Goal: Information Seeking & Learning: Learn about a topic

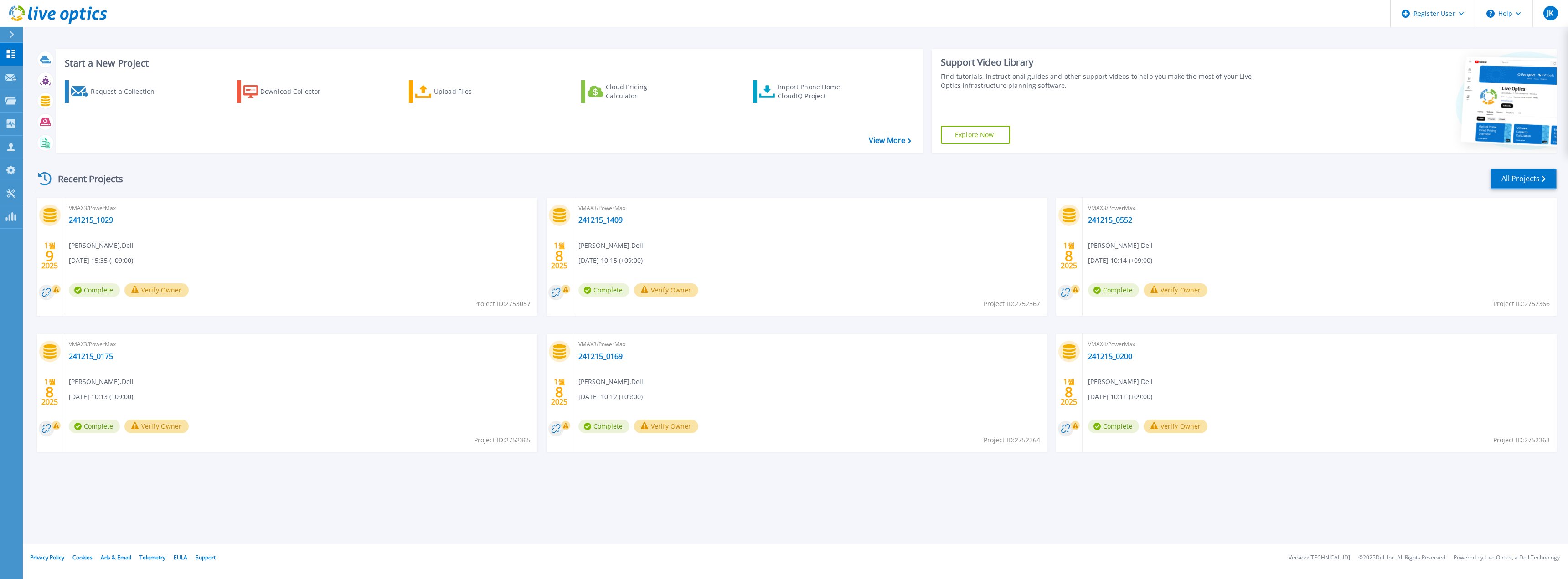
click at [1500, 175] on link "All Projects" at bounding box center [1523, 178] width 66 height 20
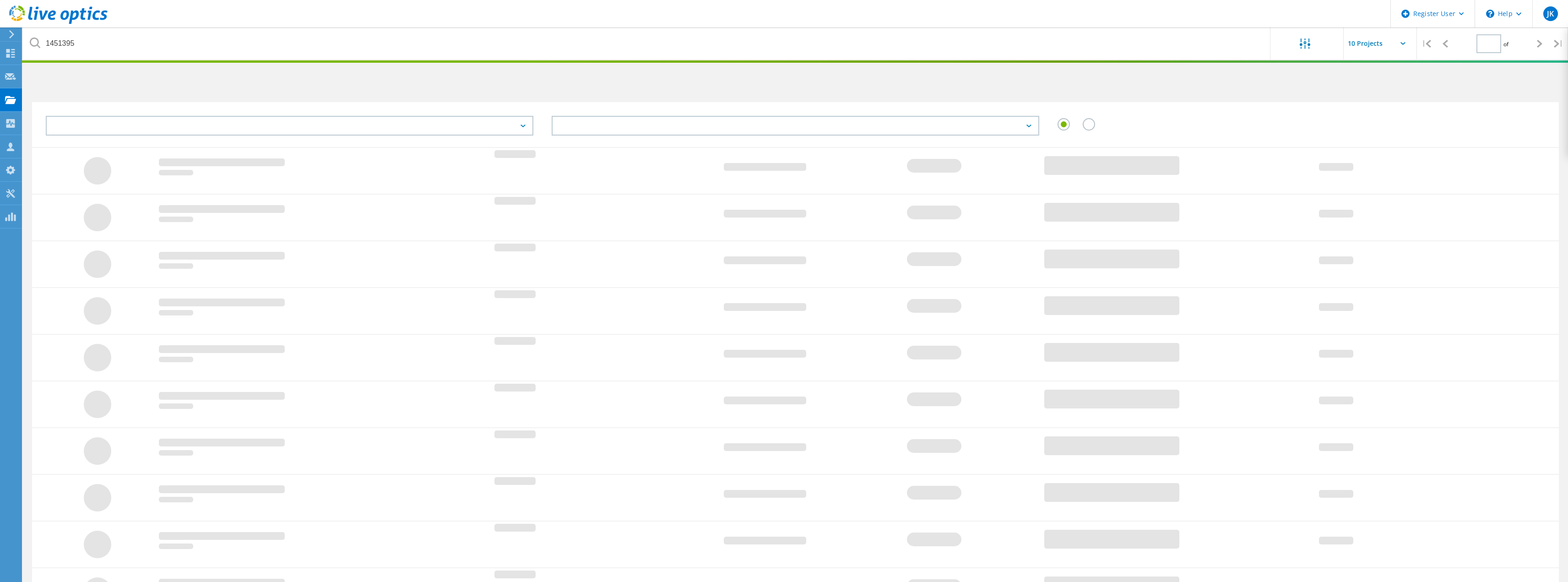
type input "1"
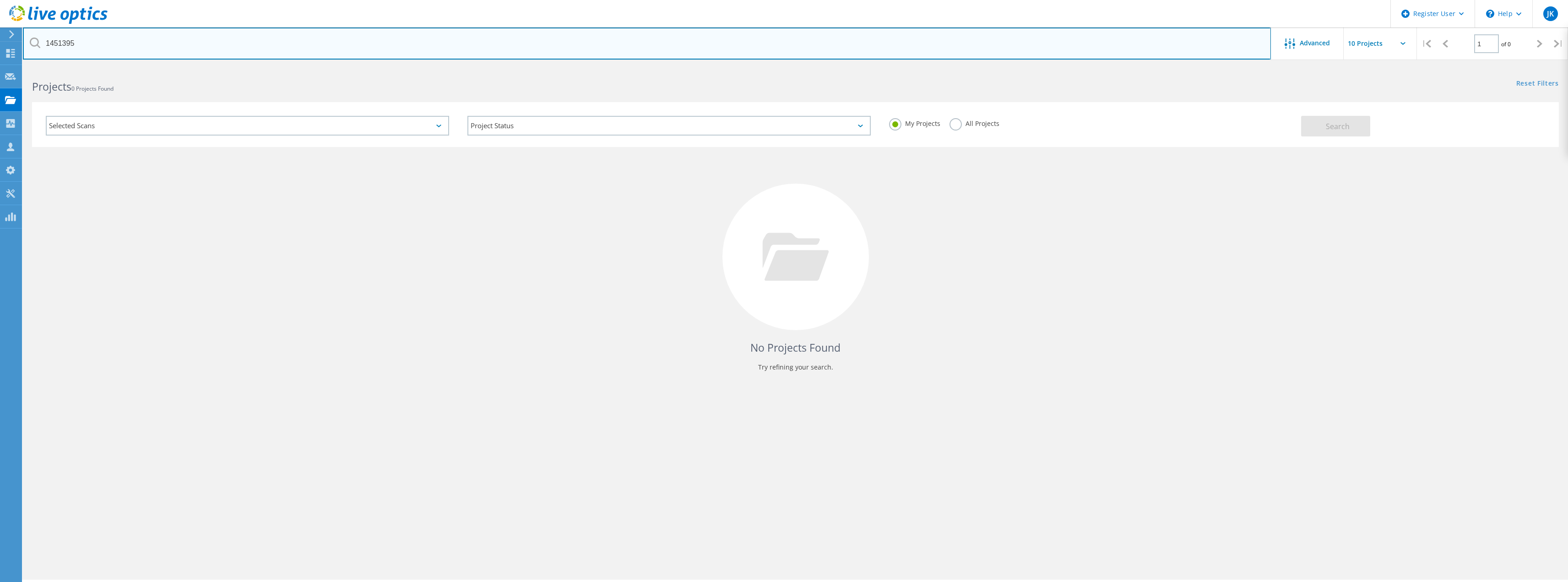
click at [424, 55] on input "1451395" at bounding box center [647, 44] width 1248 height 32
type input "1"
paste input "1451395"
type input "1451395"
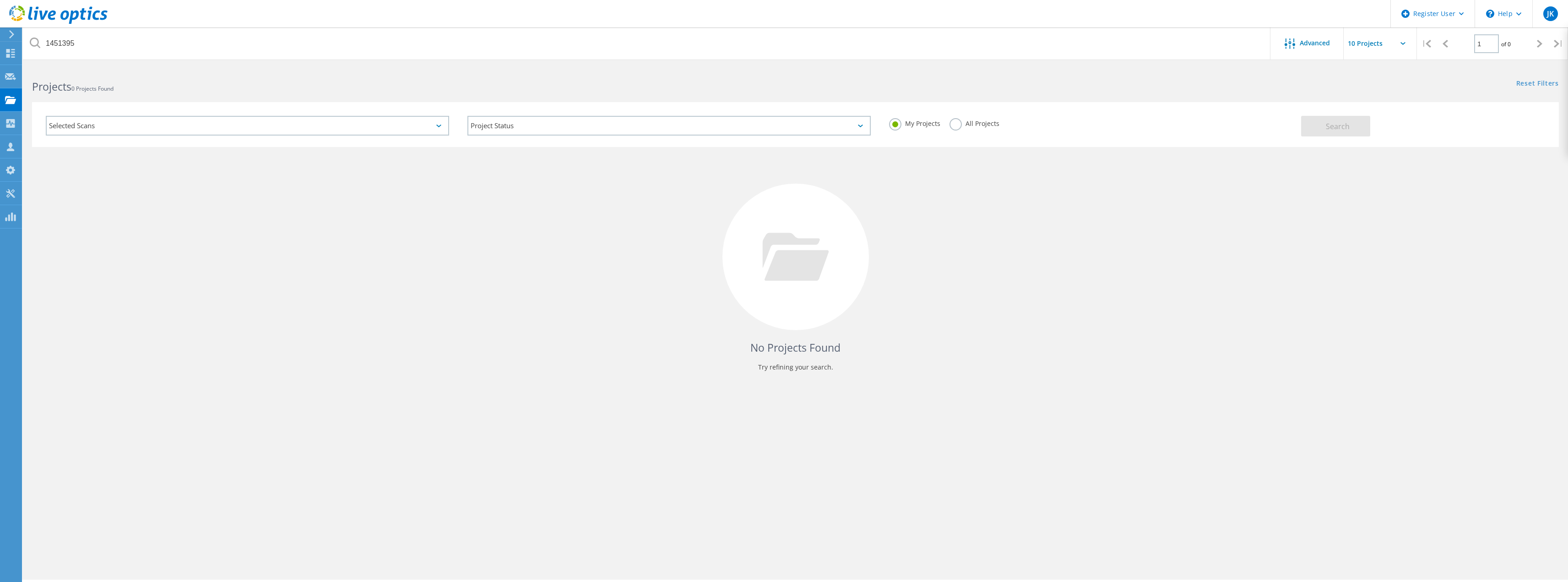
click at [975, 129] on div "All Projects" at bounding box center [974, 124] width 50 height 13
click at [954, 121] on label "All Projects" at bounding box center [974, 123] width 50 height 9
click at [0, 0] on input "All Projects" at bounding box center [0, 0] width 0 height 0
click at [1353, 134] on button "Search" at bounding box center [1335, 126] width 69 height 21
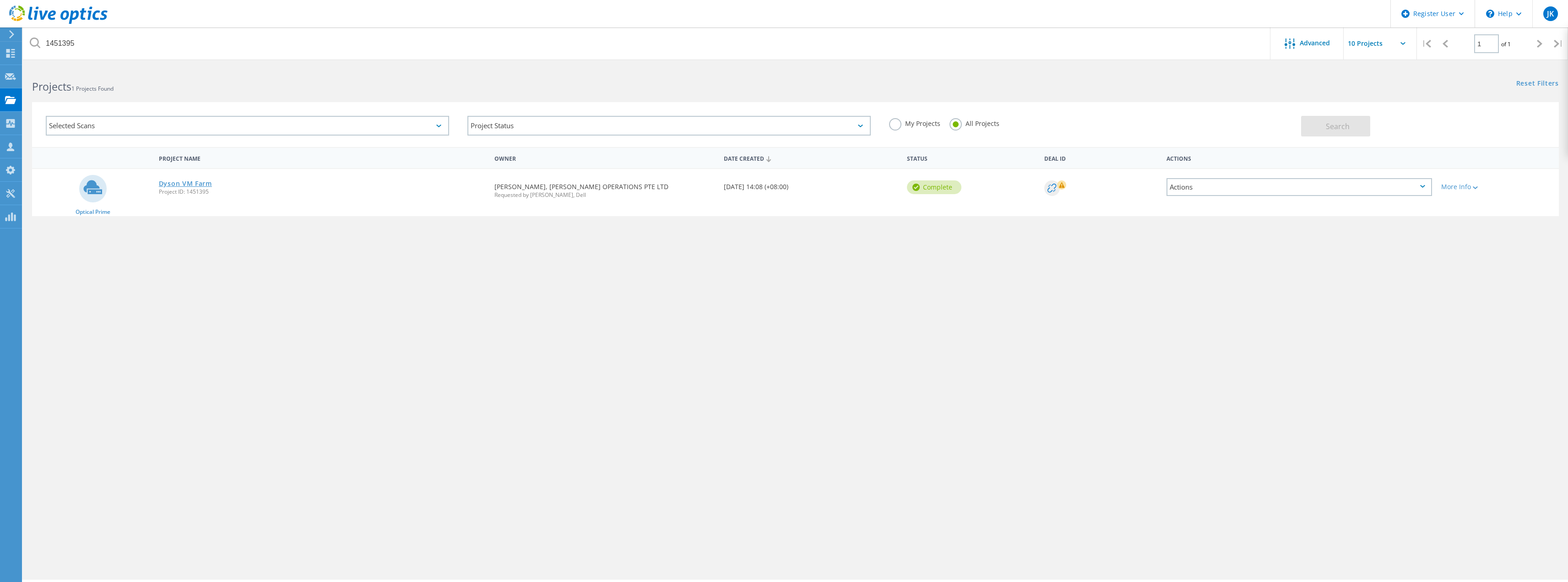
click at [163, 181] on link "Dyson VM Farm" at bounding box center [185, 184] width 53 height 6
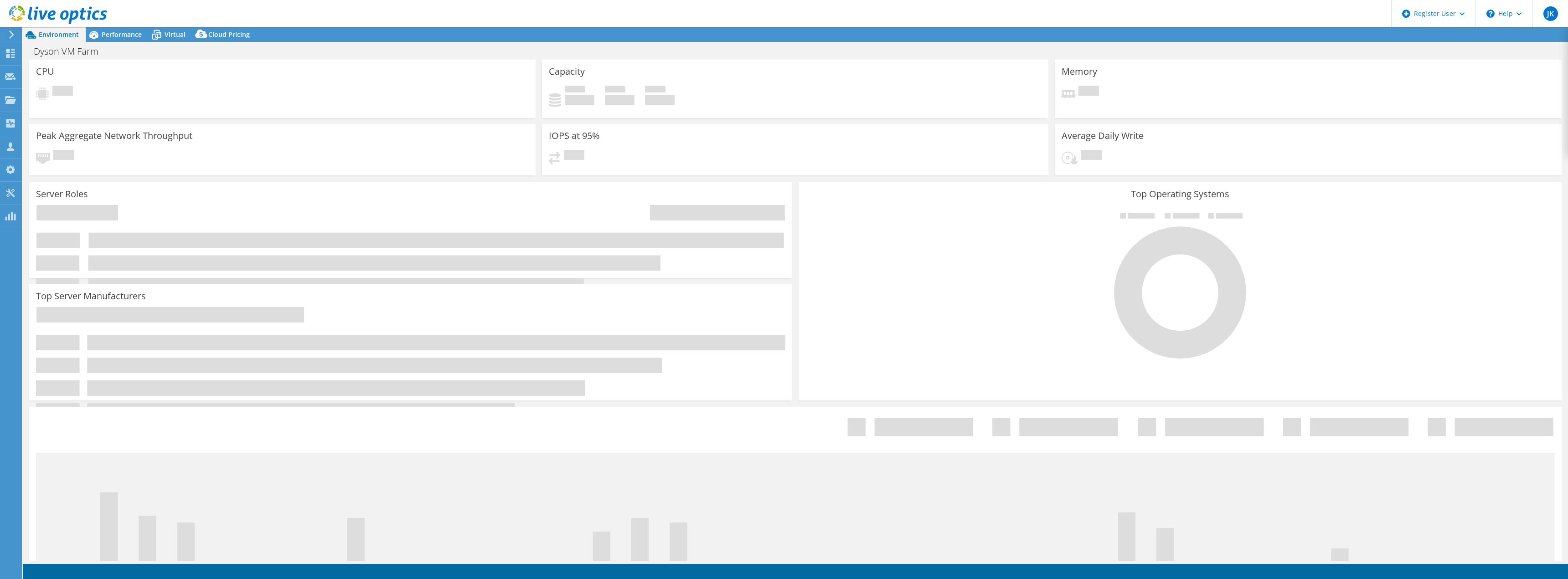
select select "[GEOGRAPHIC_DATA]"
select select "USD"
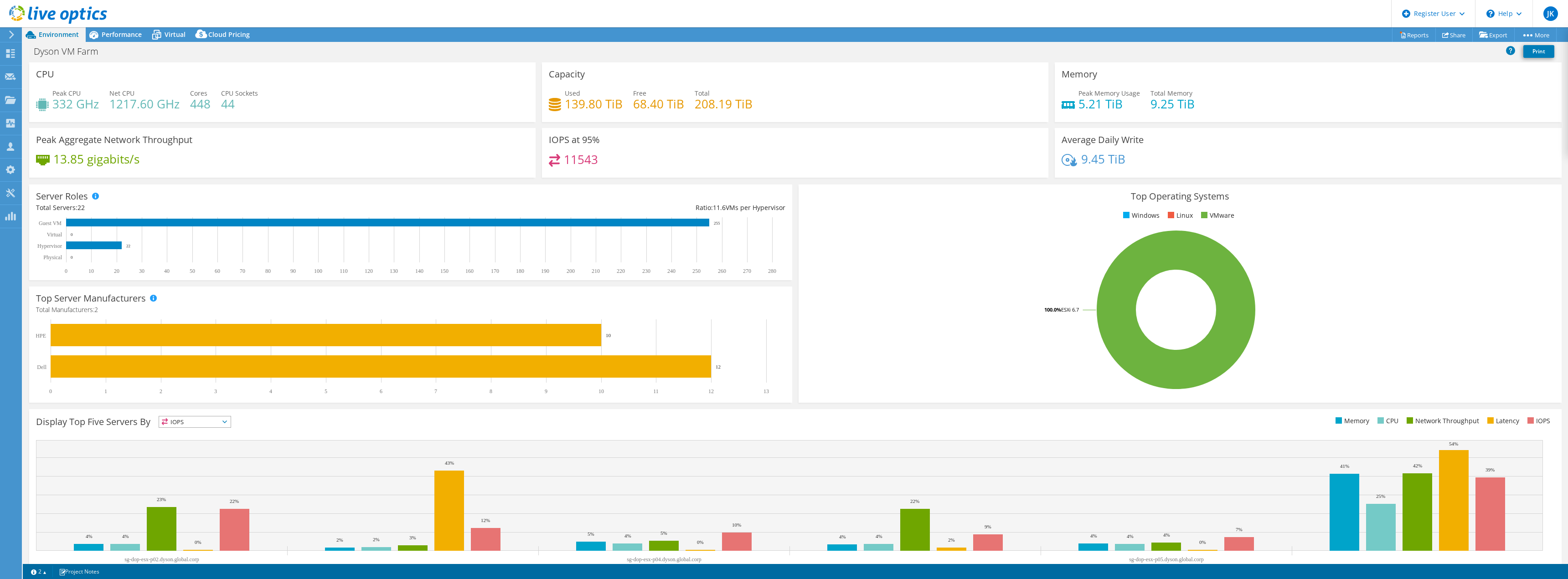
scroll to position [29, 0]
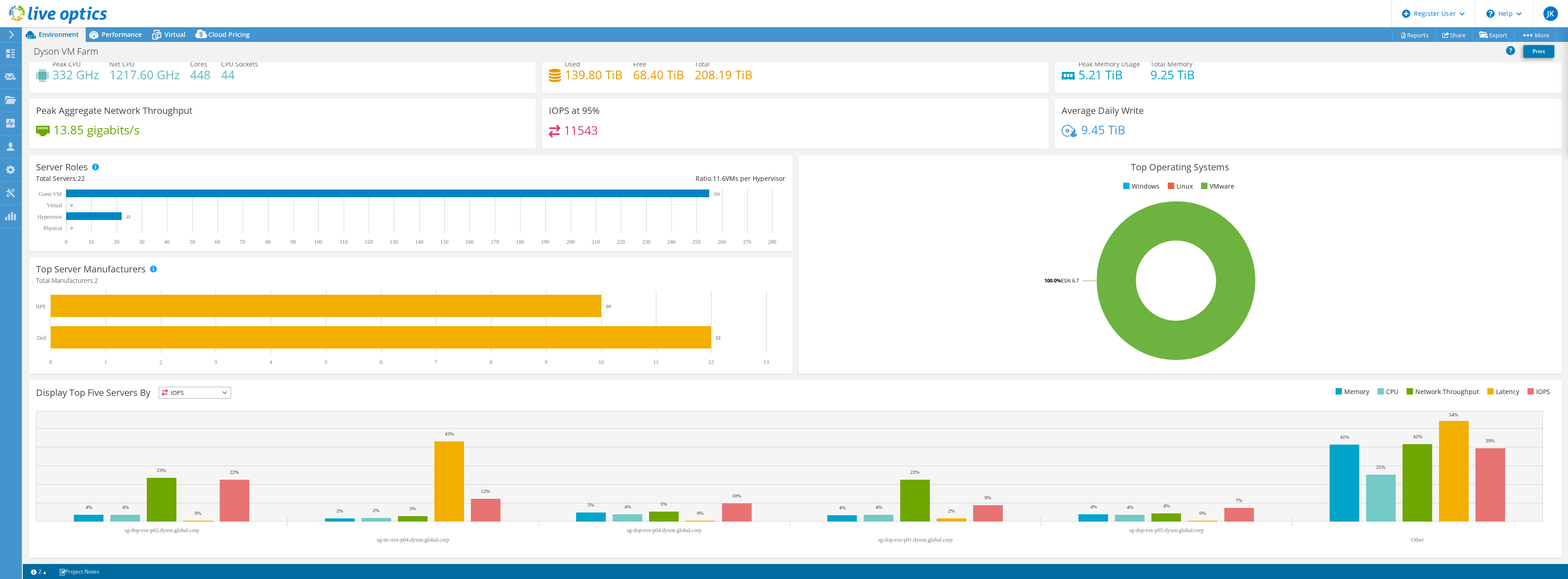
click at [184, 393] on span "IOPS" at bounding box center [195, 393] width 72 height 11
click at [207, 456] on li "Latency" at bounding box center [195, 456] width 72 height 13
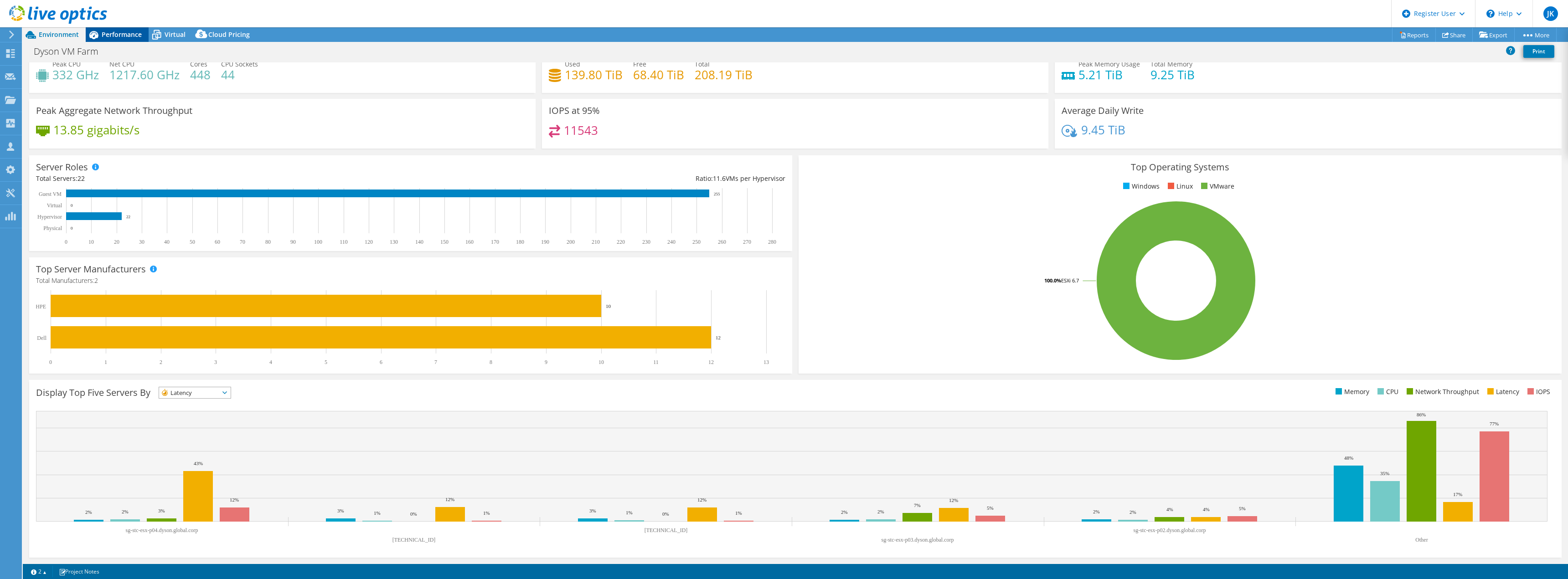
click at [132, 35] on span "Performance" at bounding box center [121, 35] width 40 height 9
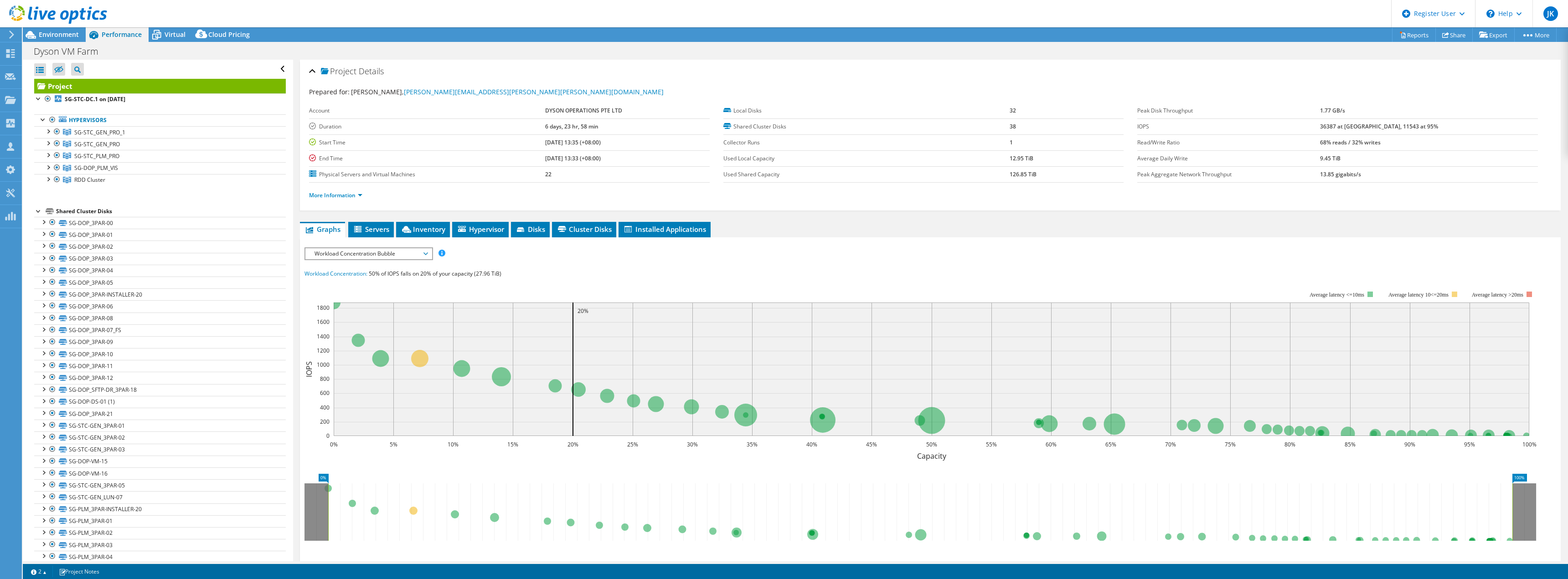
click at [346, 203] on div "More Information" at bounding box center [930, 195] width 1242 height 25
click at [346, 199] on li "More Information" at bounding box center [338, 196] width 59 height 10
click at [345, 194] on link "More Information" at bounding box center [336, 195] width 53 height 8
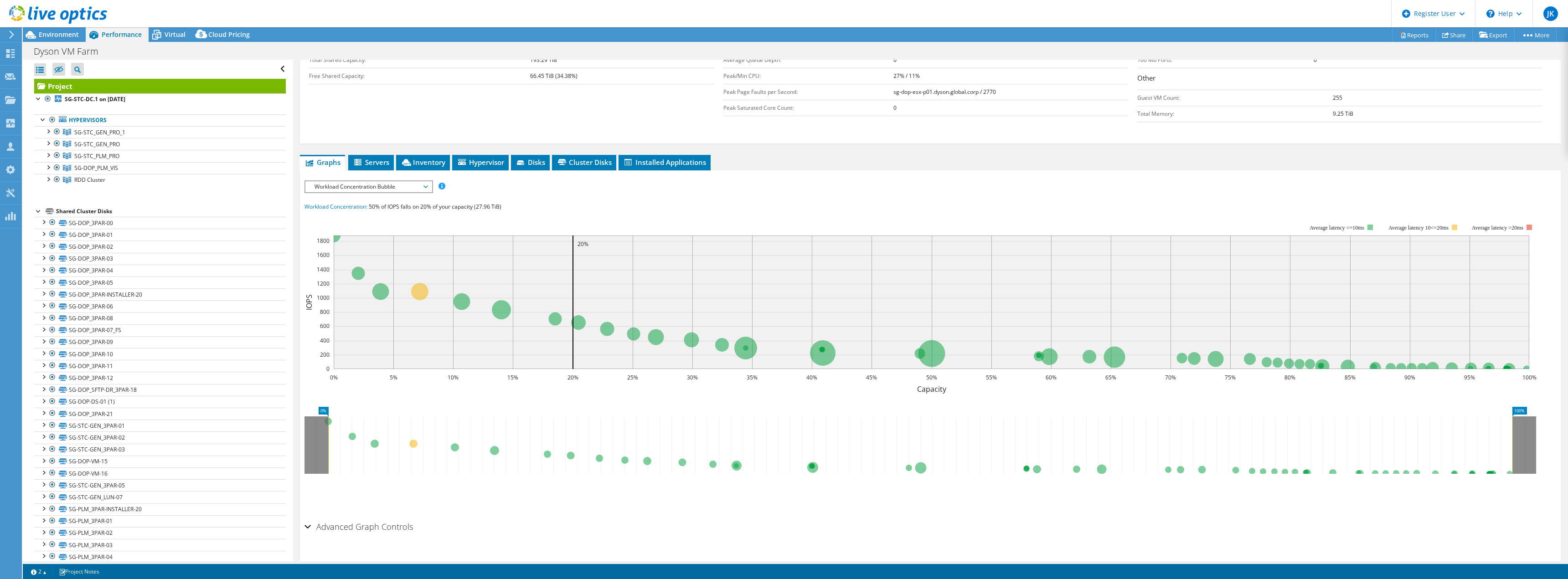
scroll to position [224, 0]
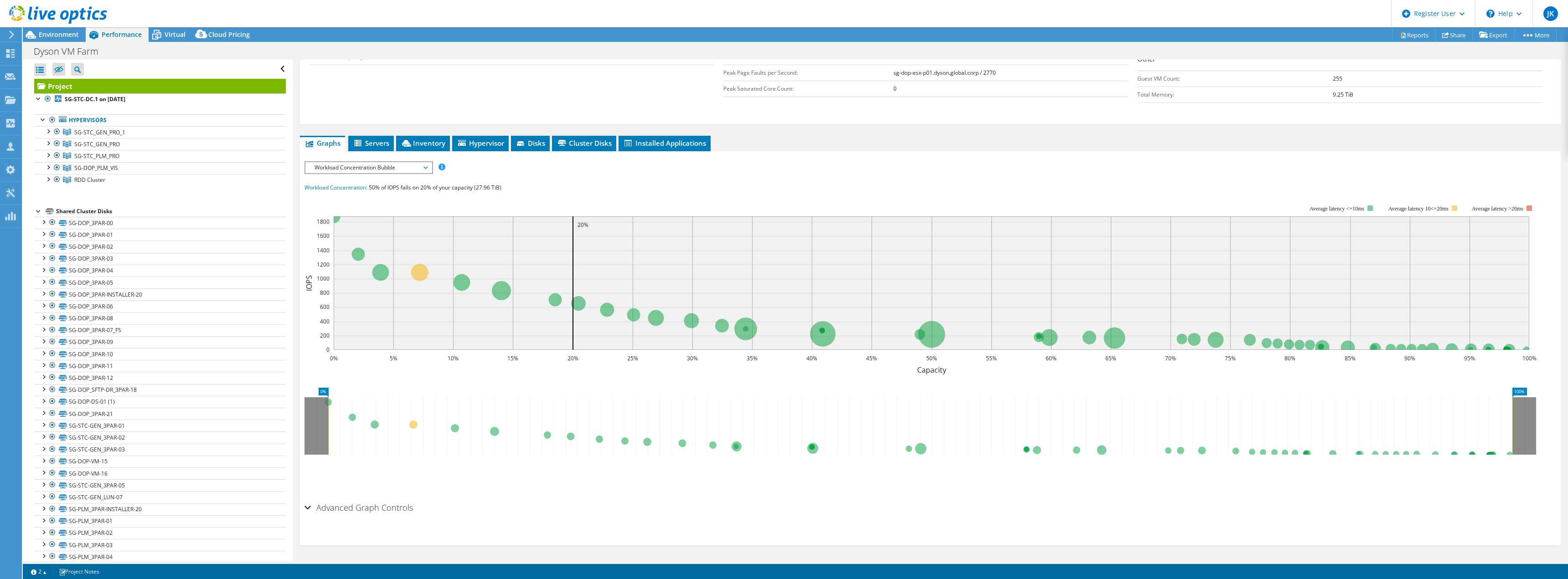
click at [354, 169] on span "Workload Concentration Bubble" at bounding box center [368, 168] width 117 height 11
click at [353, 215] on li "Latency" at bounding box center [368, 212] width 126 height 11
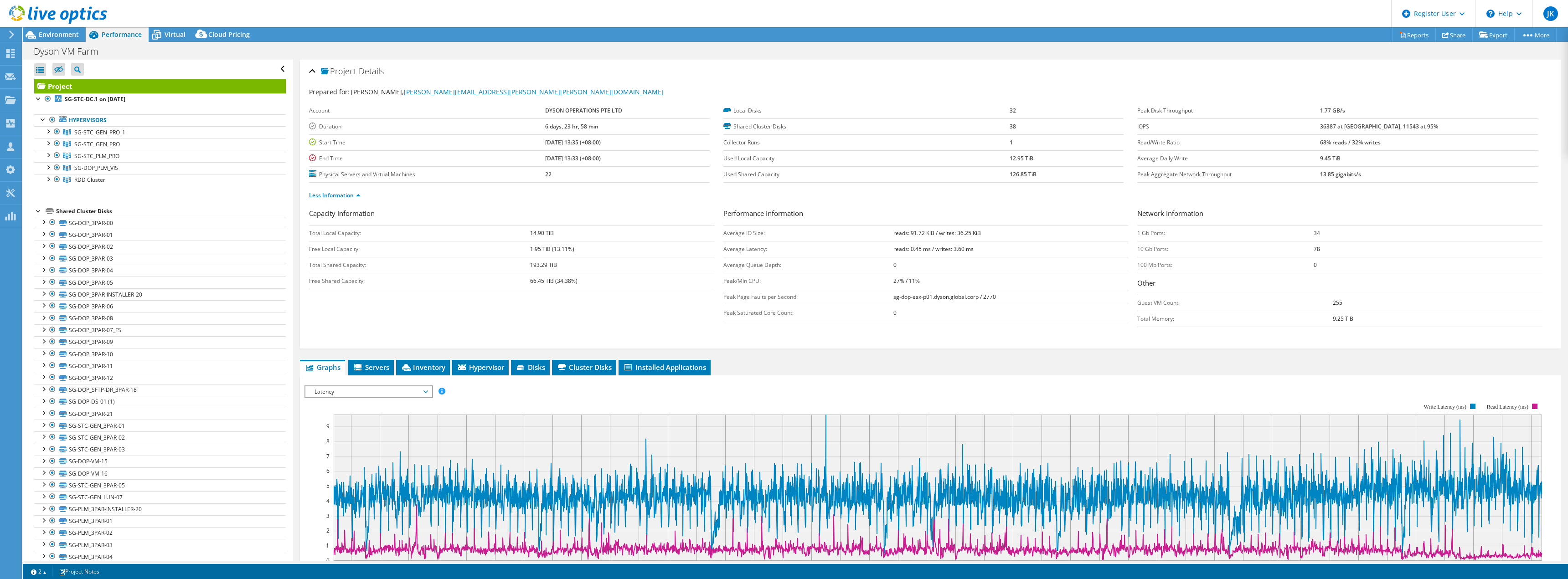
scroll to position [182, 0]
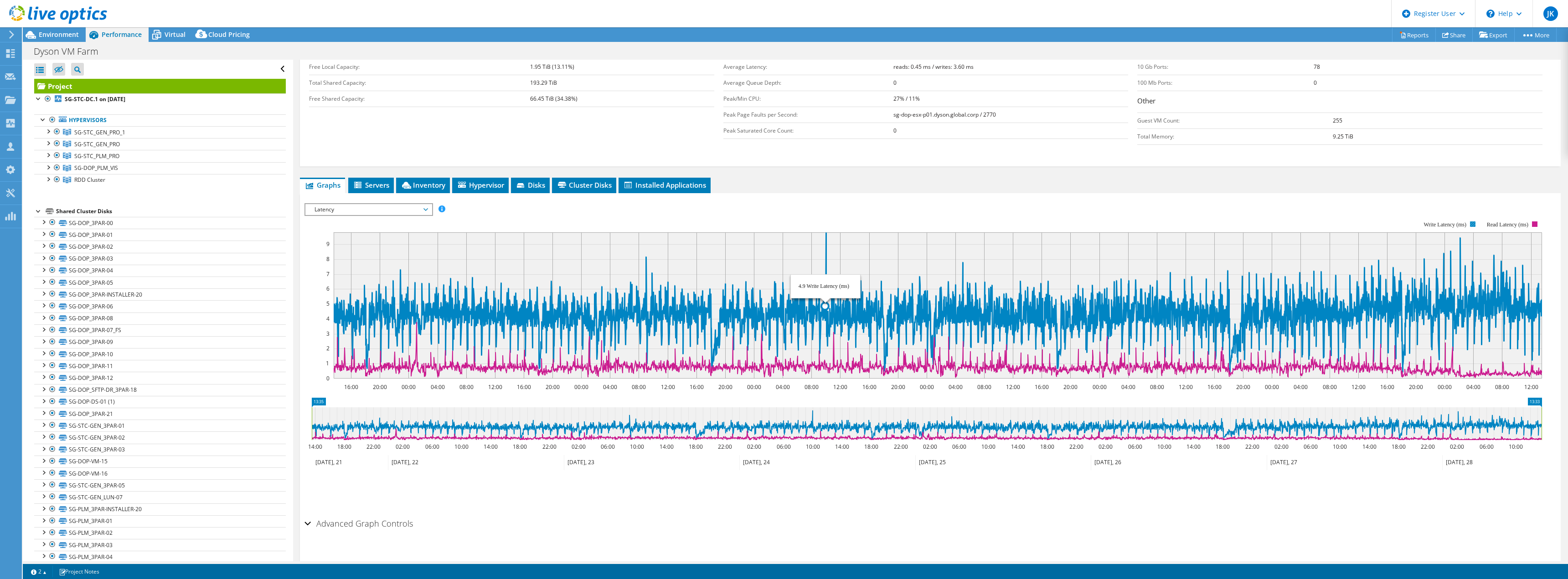
click at [825, 234] on icon at bounding box center [938, 302] width 1208 height 141
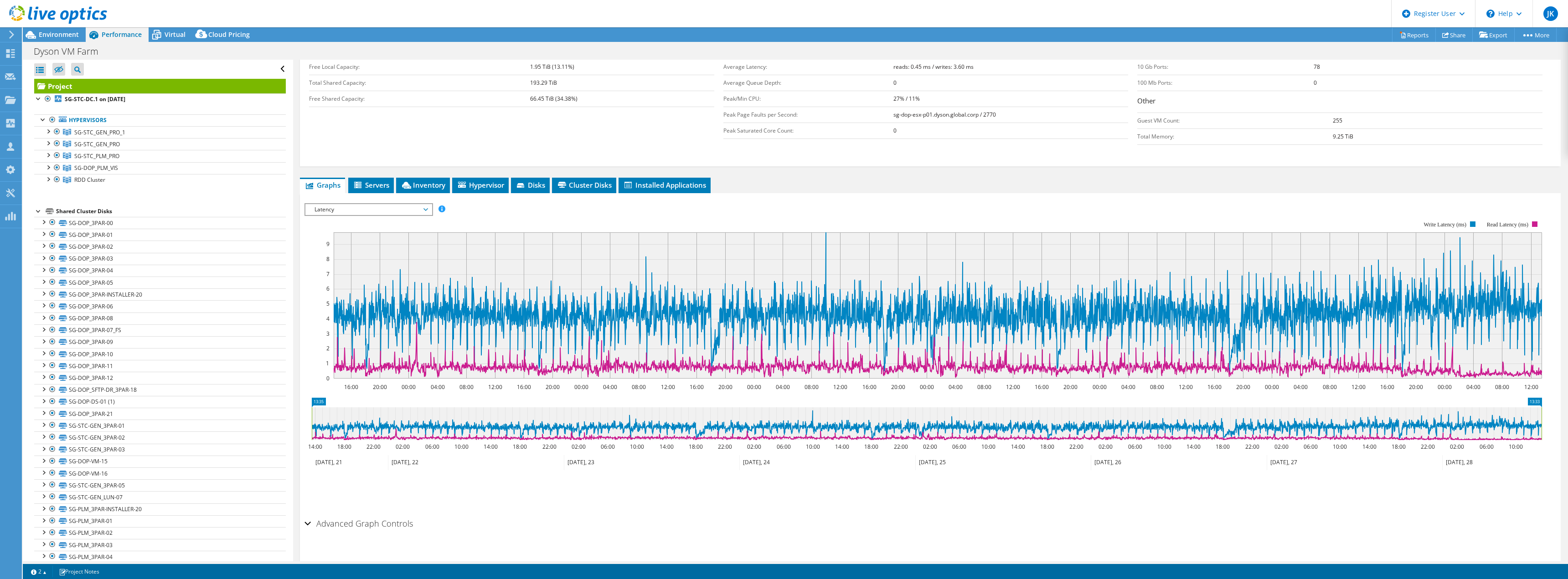
click at [381, 207] on span "Latency" at bounding box center [368, 210] width 117 height 11
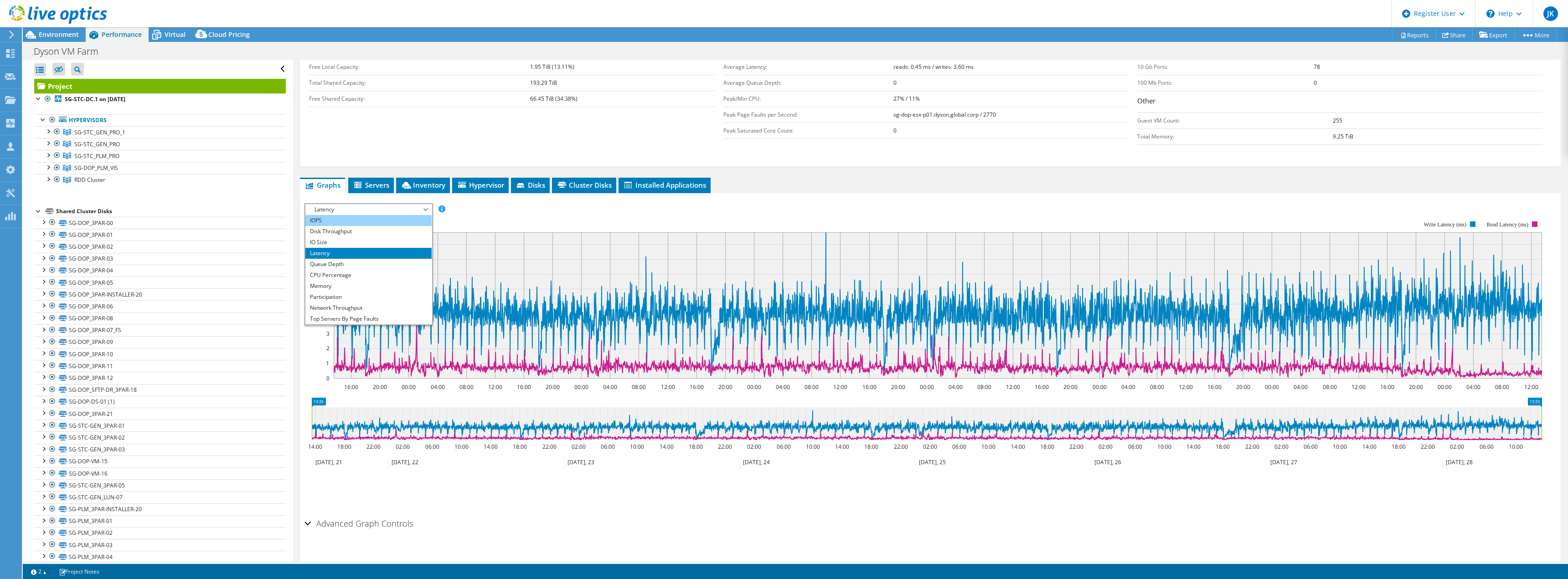
click at [379, 224] on li "IOPS" at bounding box center [368, 220] width 126 height 11
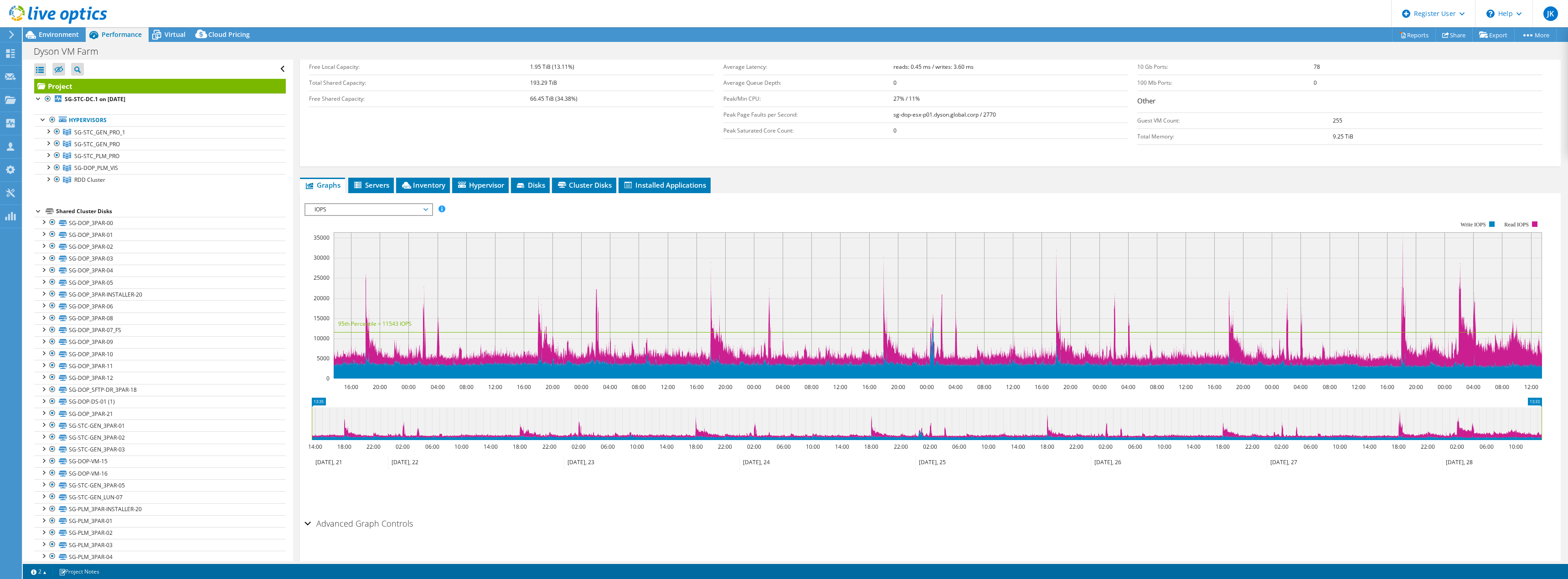
click at [336, 219] on rect at bounding box center [923, 300] width 1237 height 182
click at [339, 213] on span "IOPS" at bounding box center [368, 210] width 117 height 11
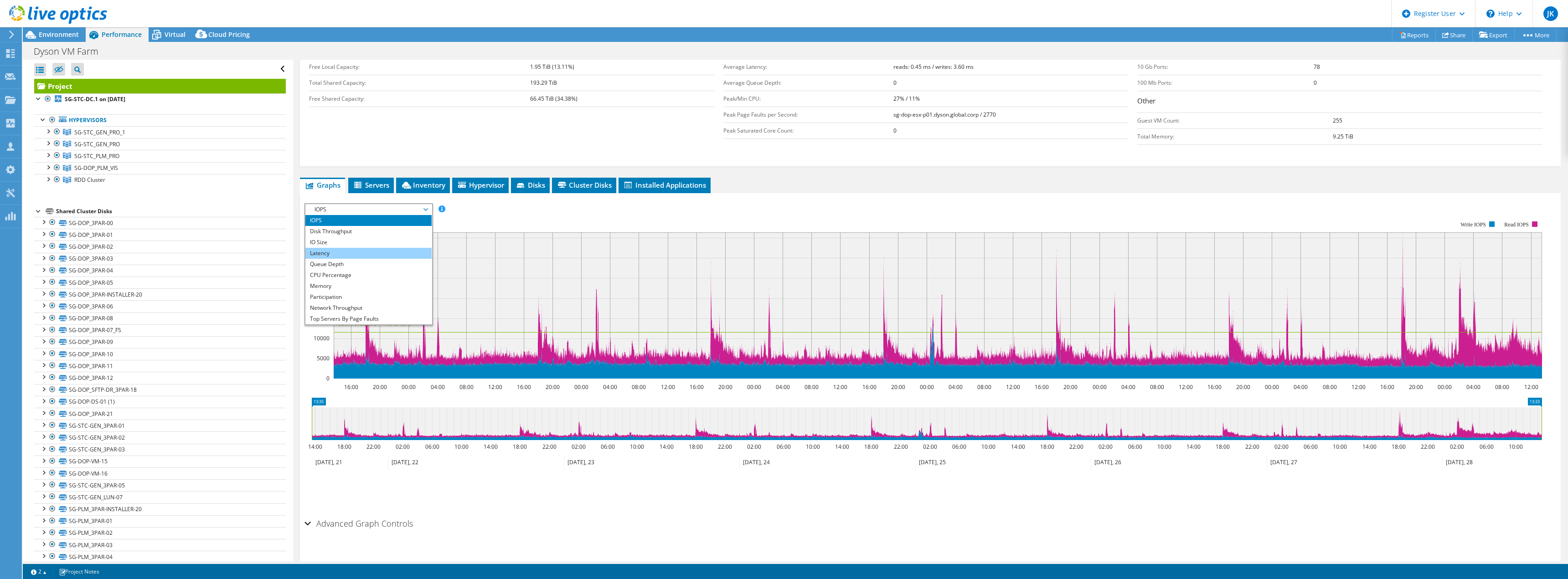
click at [353, 253] on li "Latency" at bounding box center [368, 253] width 126 height 11
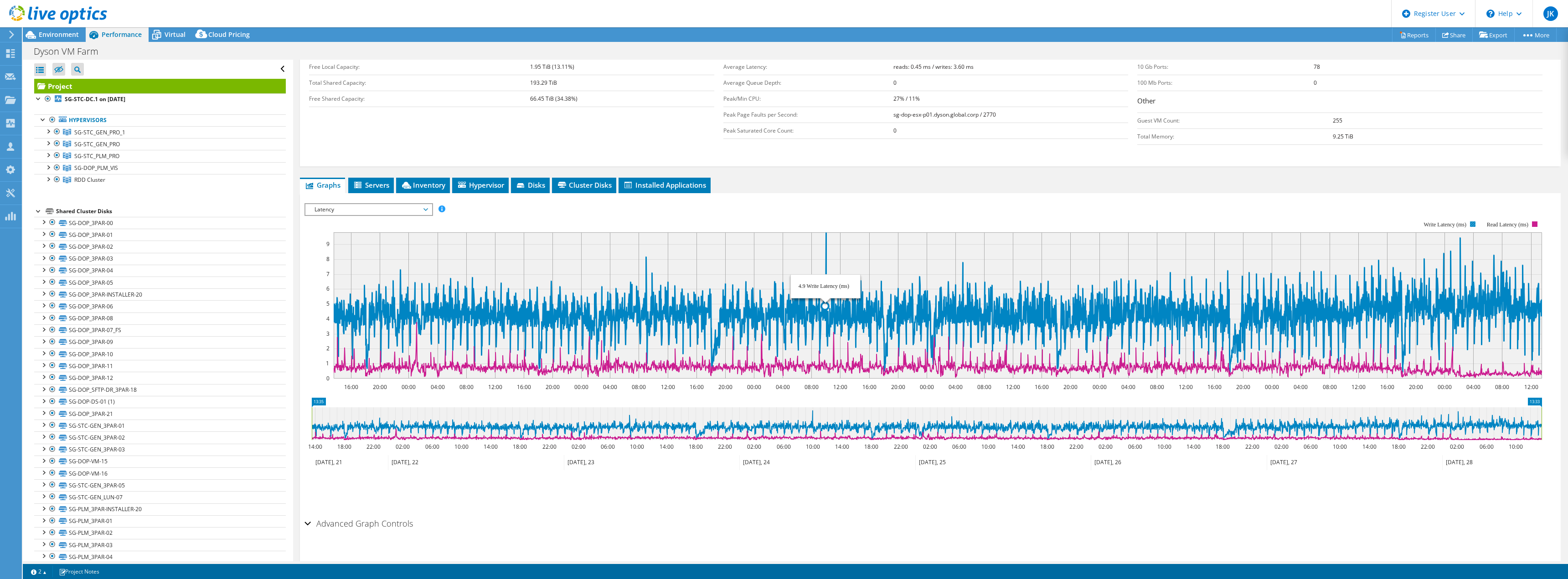
click at [825, 234] on icon at bounding box center [938, 302] width 1208 height 141
click at [826, 233] on icon at bounding box center [938, 302] width 1208 height 141
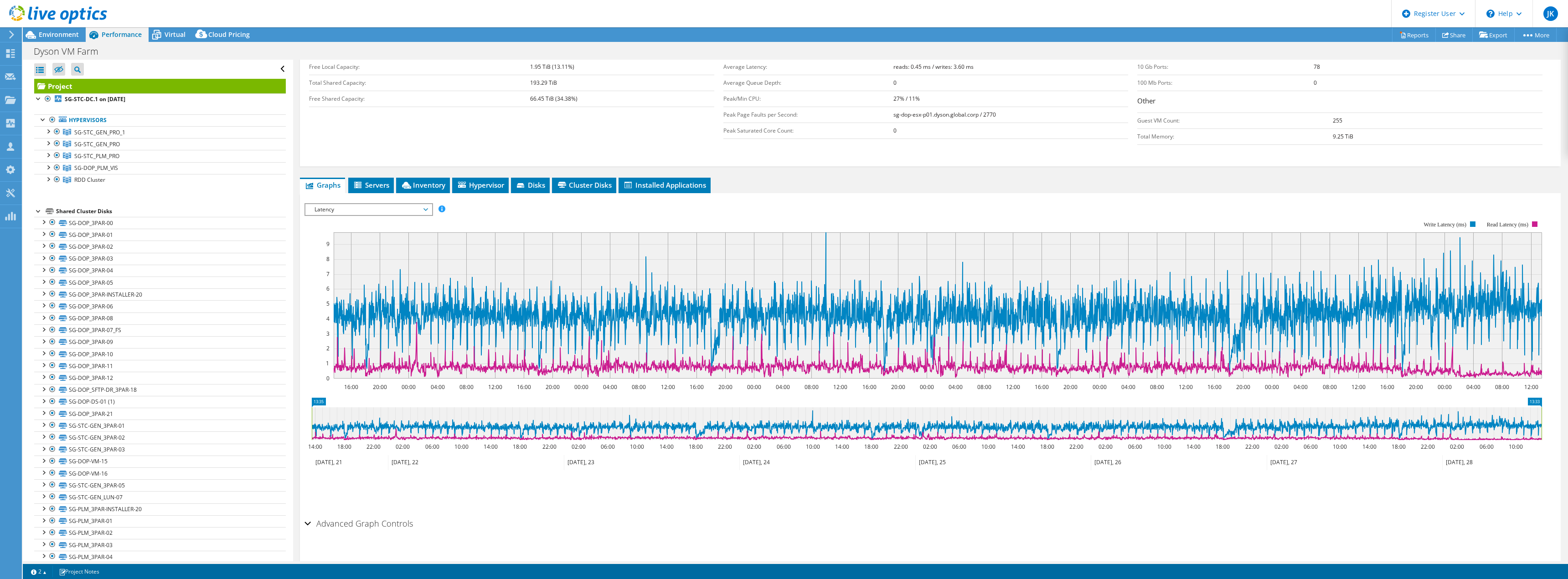
click at [360, 211] on span "Latency" at bounding box center [368, 210] width 117 height 11
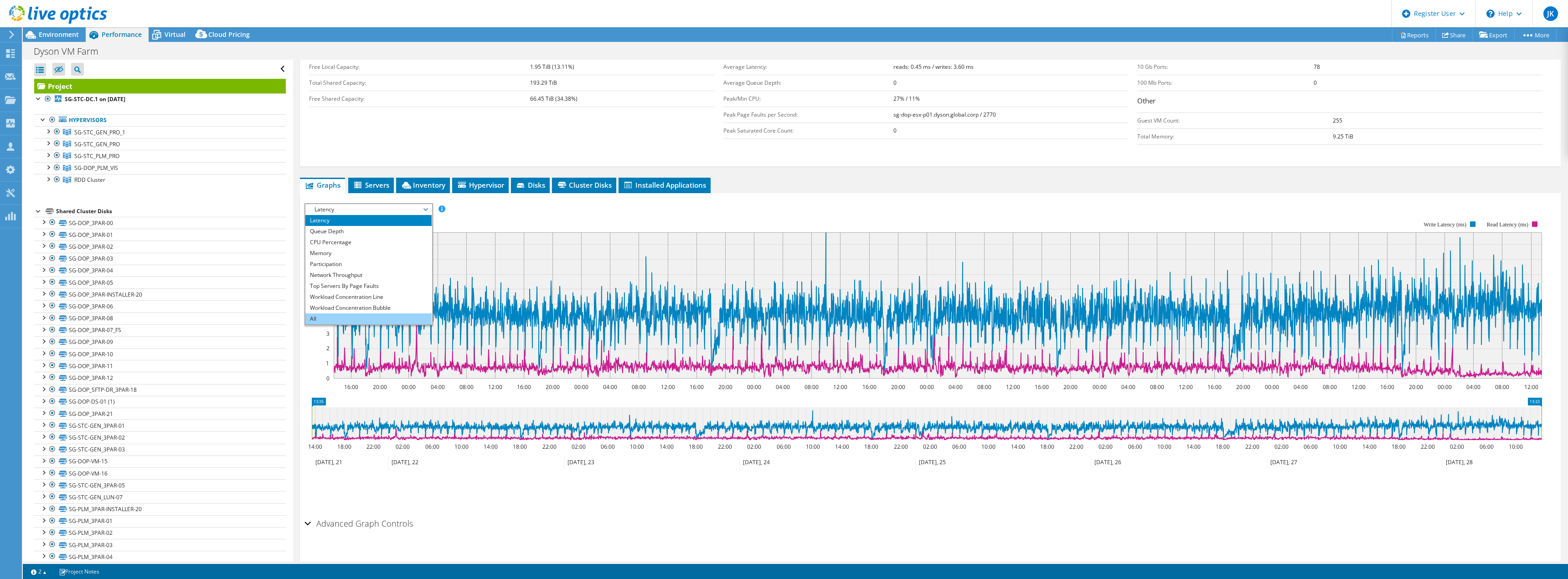
click at [362, 318] on li "All" at bounding box center [368, 319] width 126 height 11
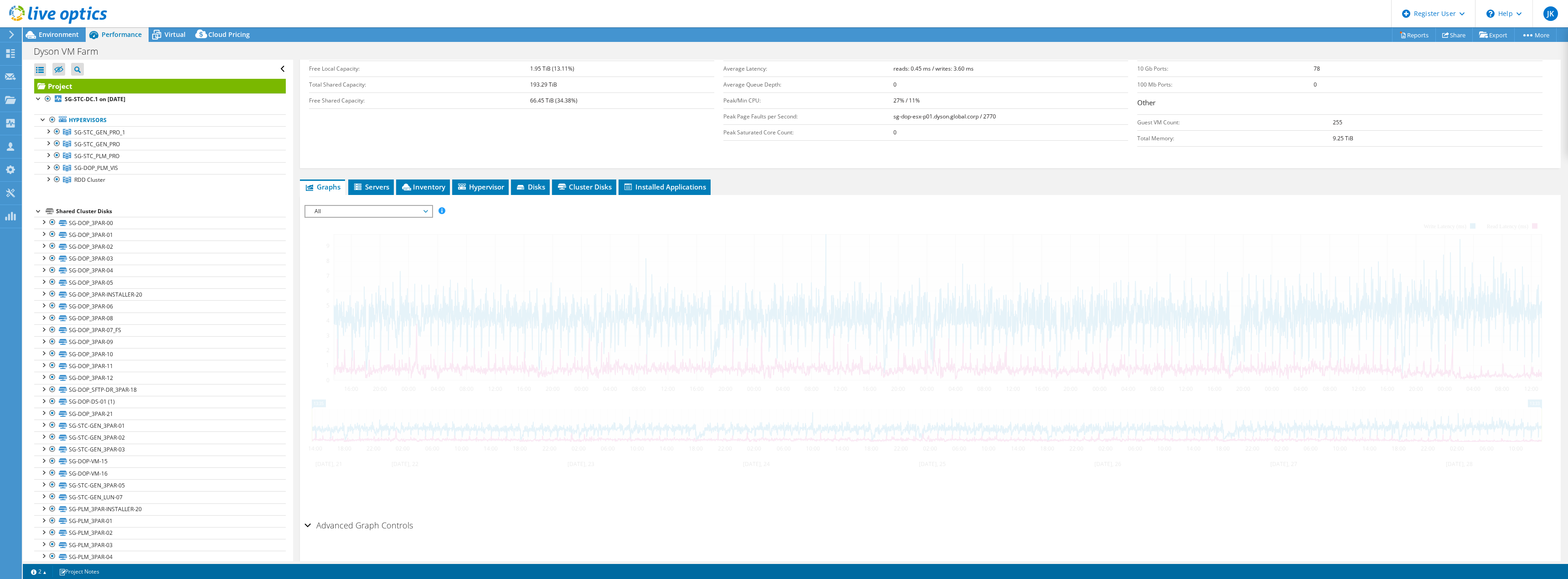
scroll to position [182, 0]
click at [403, 215] on div "All IOPS Disk Throughput IO Size Latency Queue Depth CPU Percentage Memory Page…" at bounding box center [369, 209] width 129 height 13
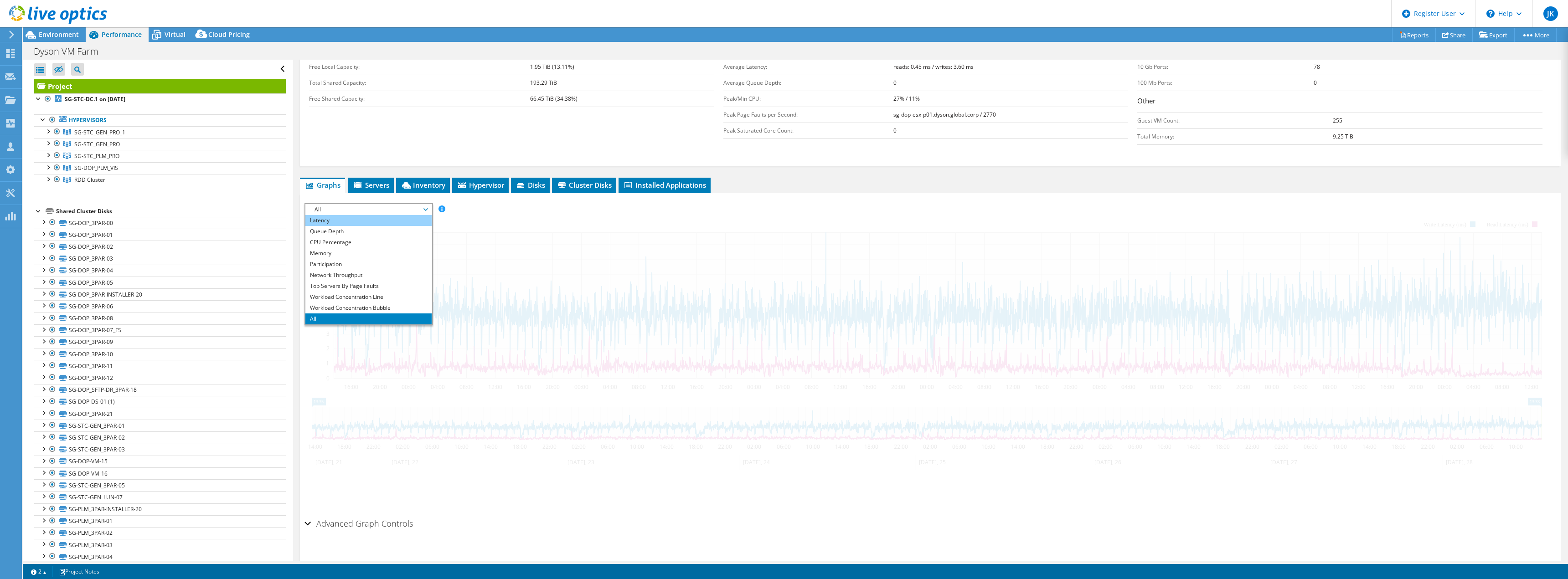
click at [389, 224] on li "Latency" at bounding box center [368, 220] width 126 height 11
click at [391, 230] on div at bounding box center [930, 359] width 1252 height 311
click at [394, 213] on span "Latency" at bounding box center [368, 210] width 117 height 11
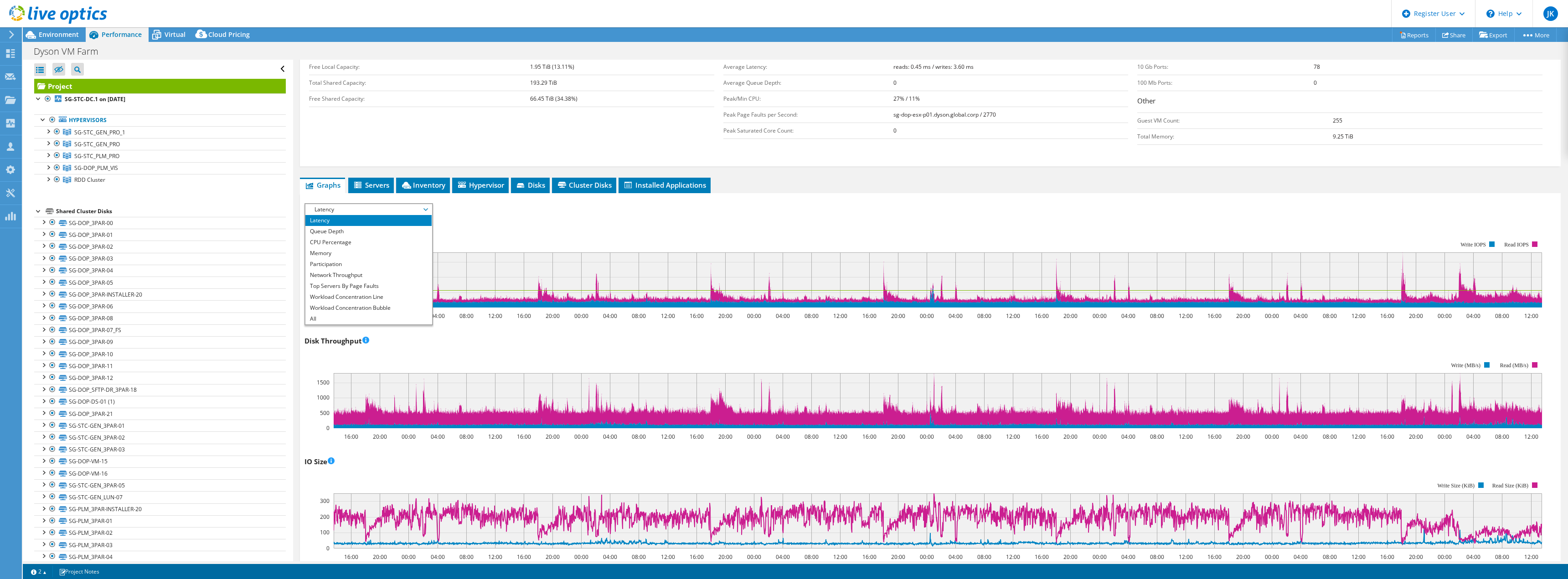
click at [381, 180] on span "Servers" at bounding box center [371, 185] width 37 height 9
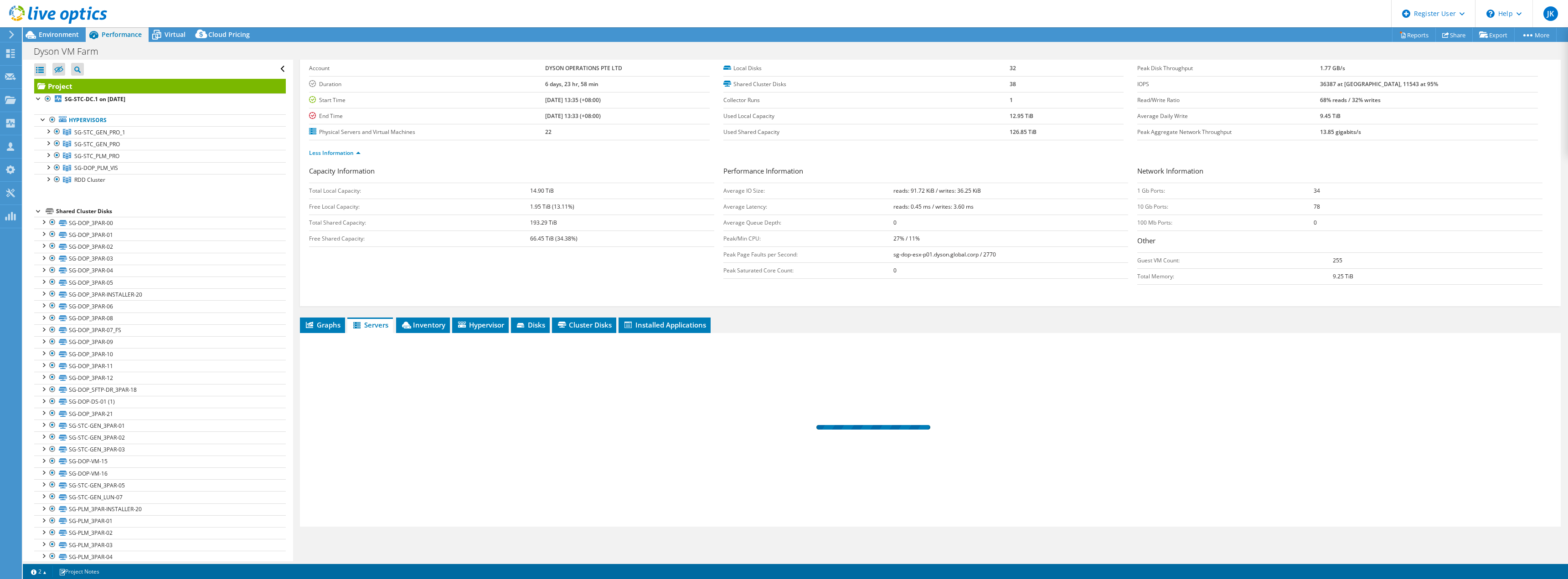
scroll to position [42, 0]
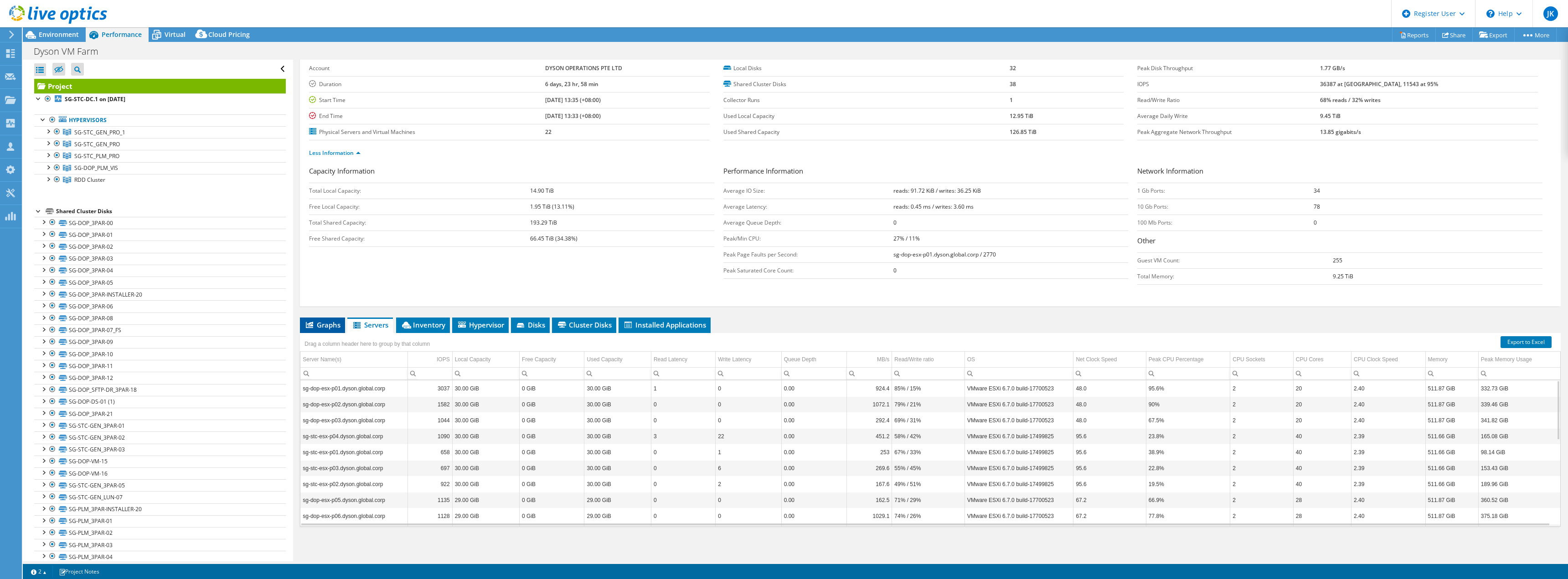
click at [311, 326] on icon at bounding box center [310, 325] width 7 height 6
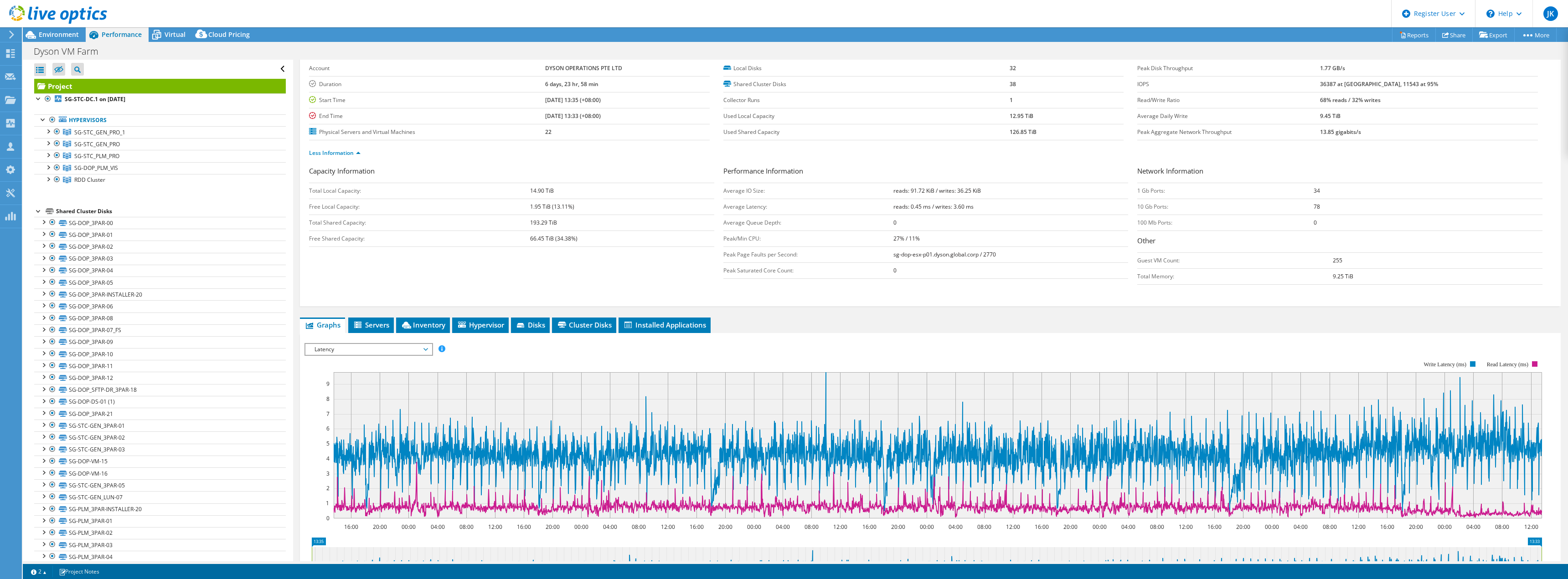
scroll to position [182, 0]
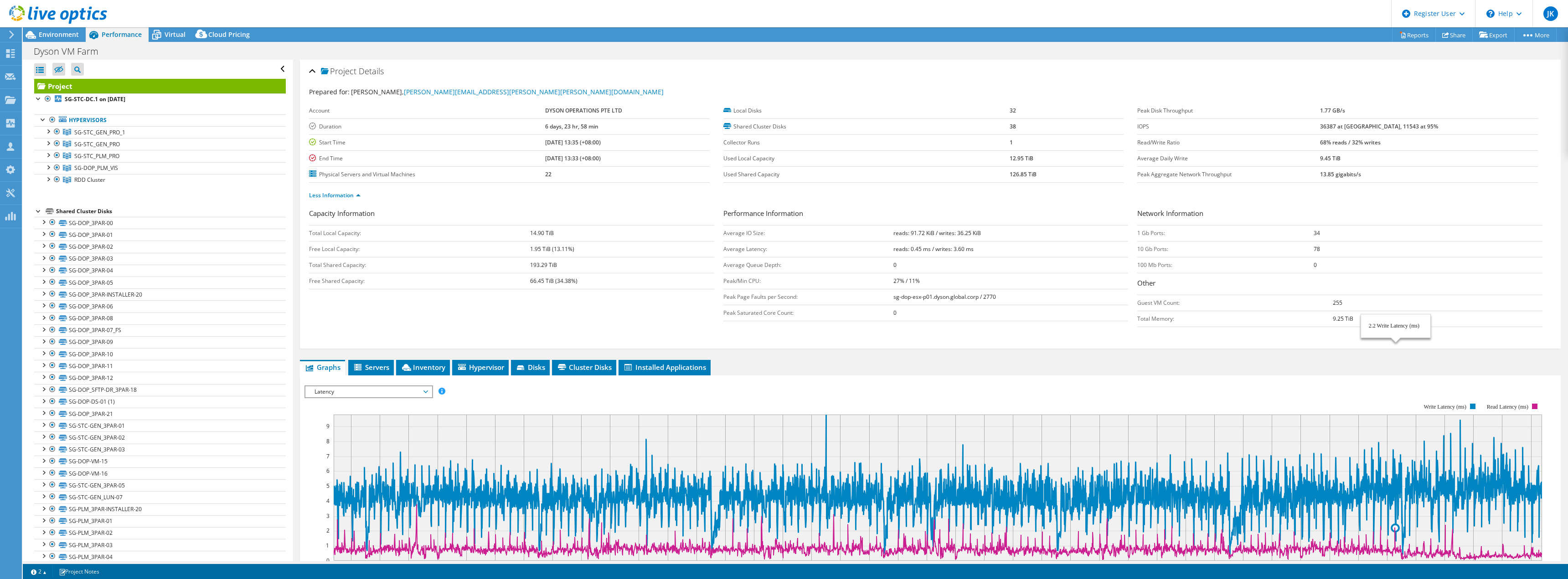
select select "Tokyo"
select select "USD"
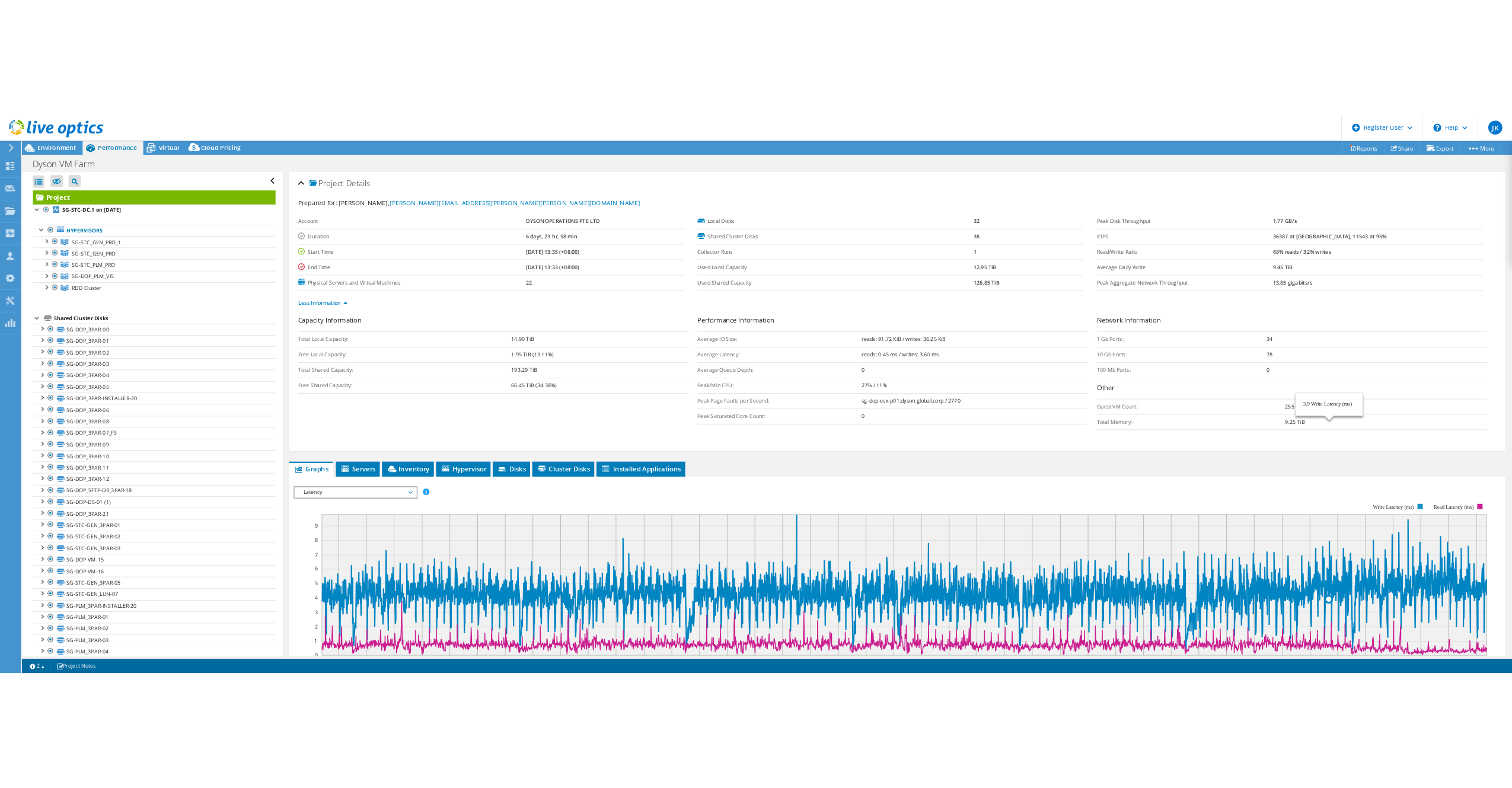
scroll to position [43, 0]
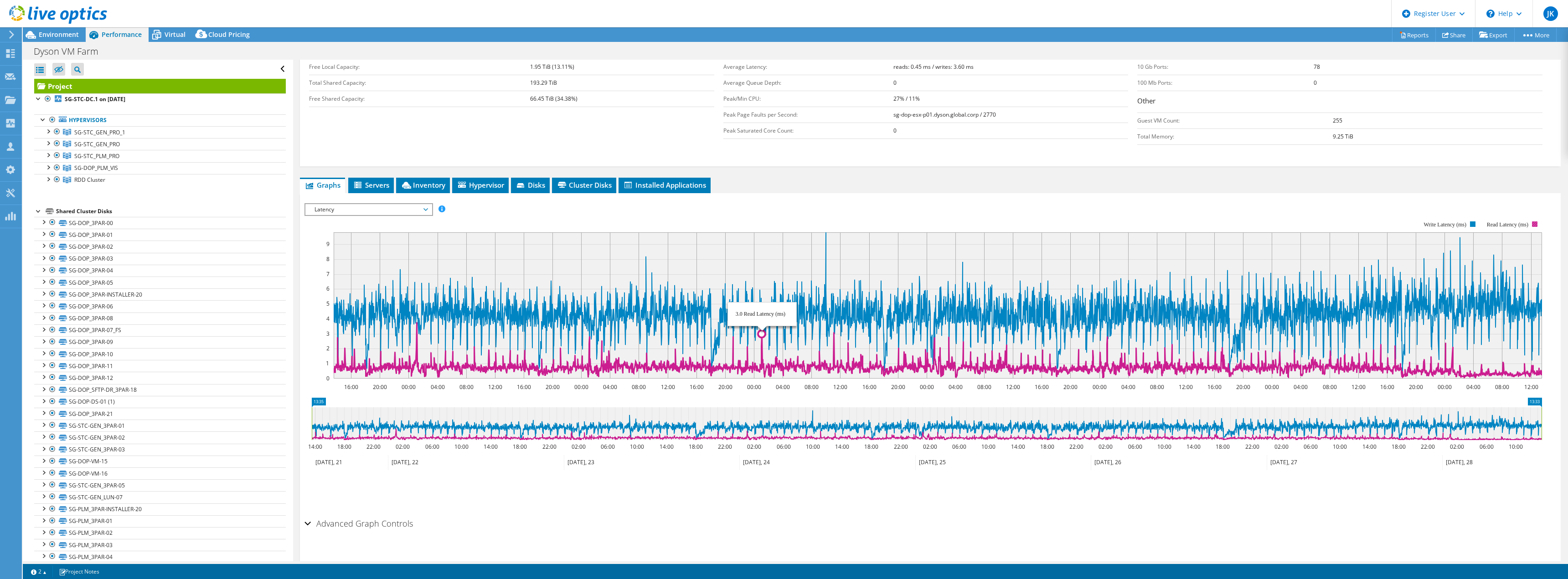
click at [762, 351] on icon at bounding box center [938, 349] width 1208 height 55
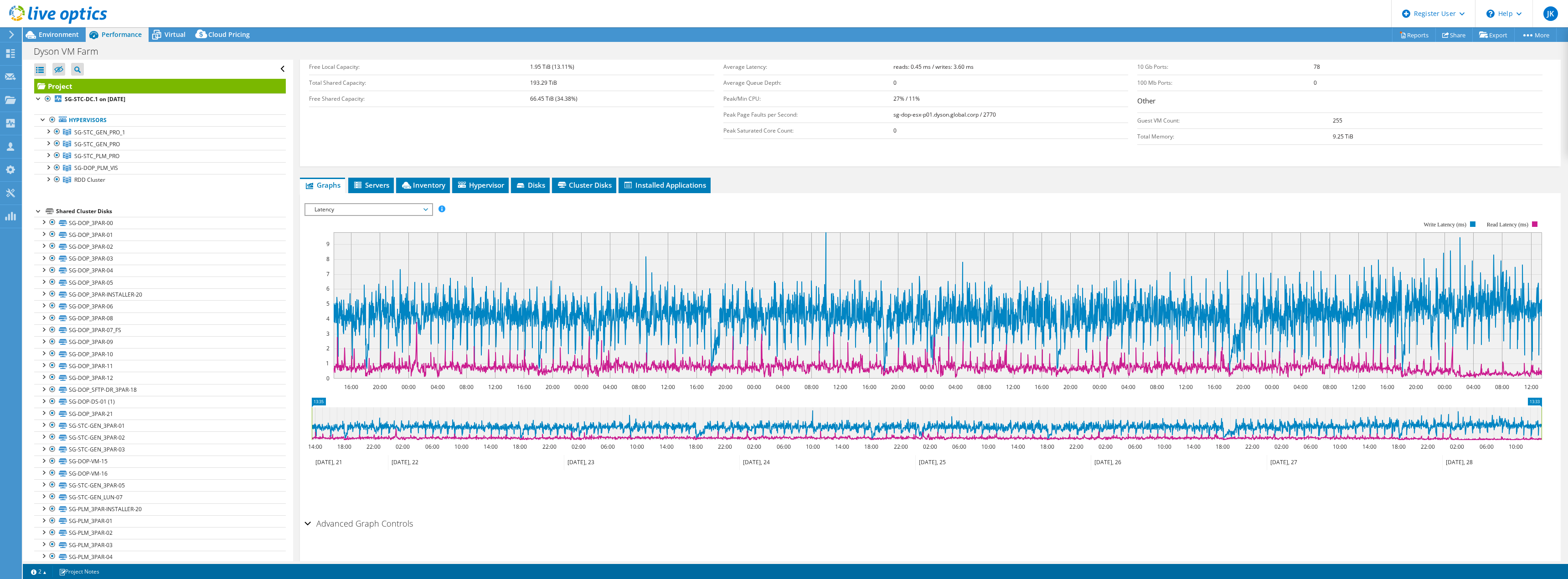
click at [874, 476] on ul "Save Zoom" at bounding box center [928, 489] width 1247 height 26
click at [204, 68] on div "Open All Close All Hide Excluded Nodes Project Tree Filter" at bounding box center [160, 69] width 251 height 19
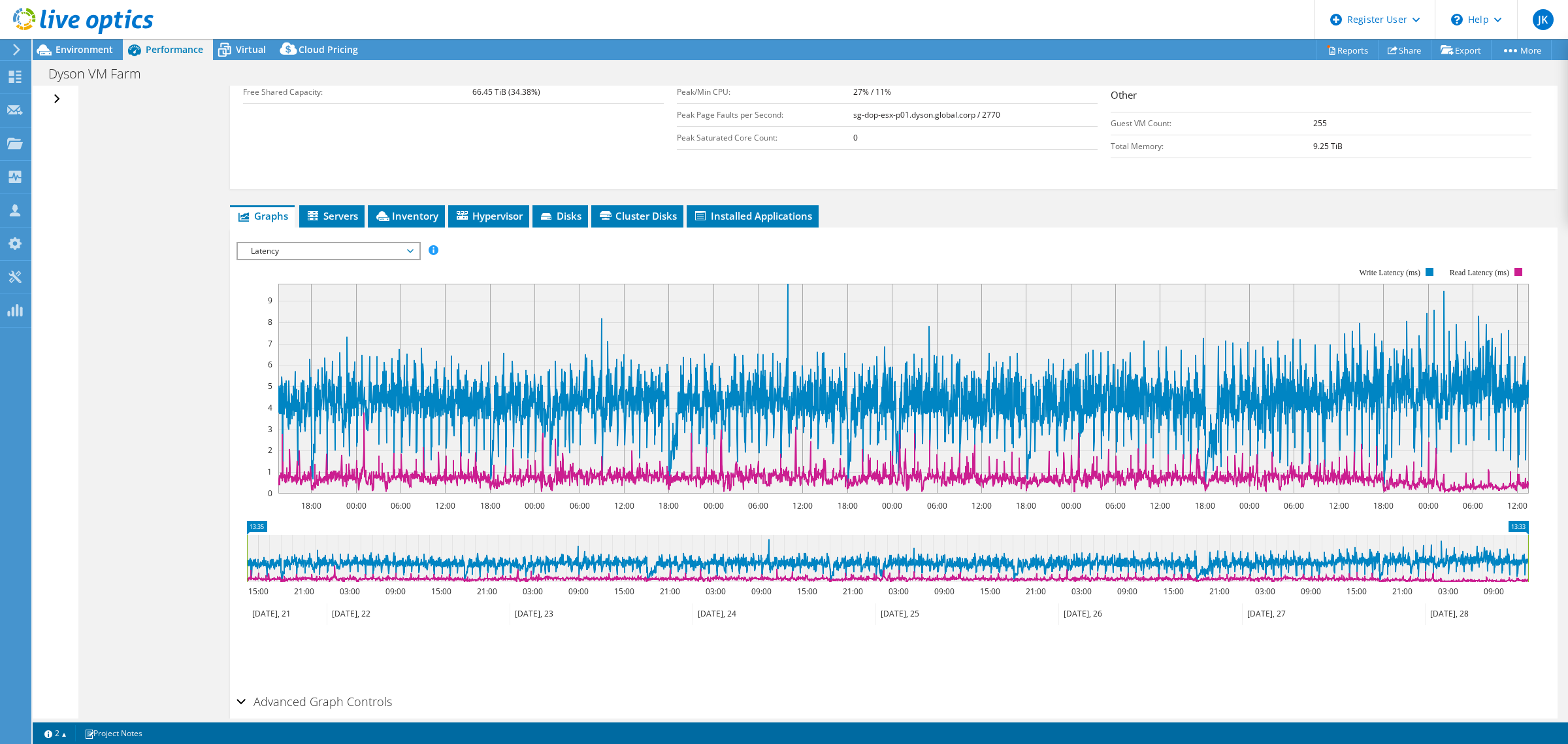
drag, startPoint x: 805, startPoint y: 22, endPoint x: 1041, endPoint y: 236, distance: 318.6
click at [1041, 236] on div "IOPS Disk Throughput IO Size Latency Queue Depth CPU Percentage Memory Page Fau…" at bounding box center [893, 462] width 1315 height 453
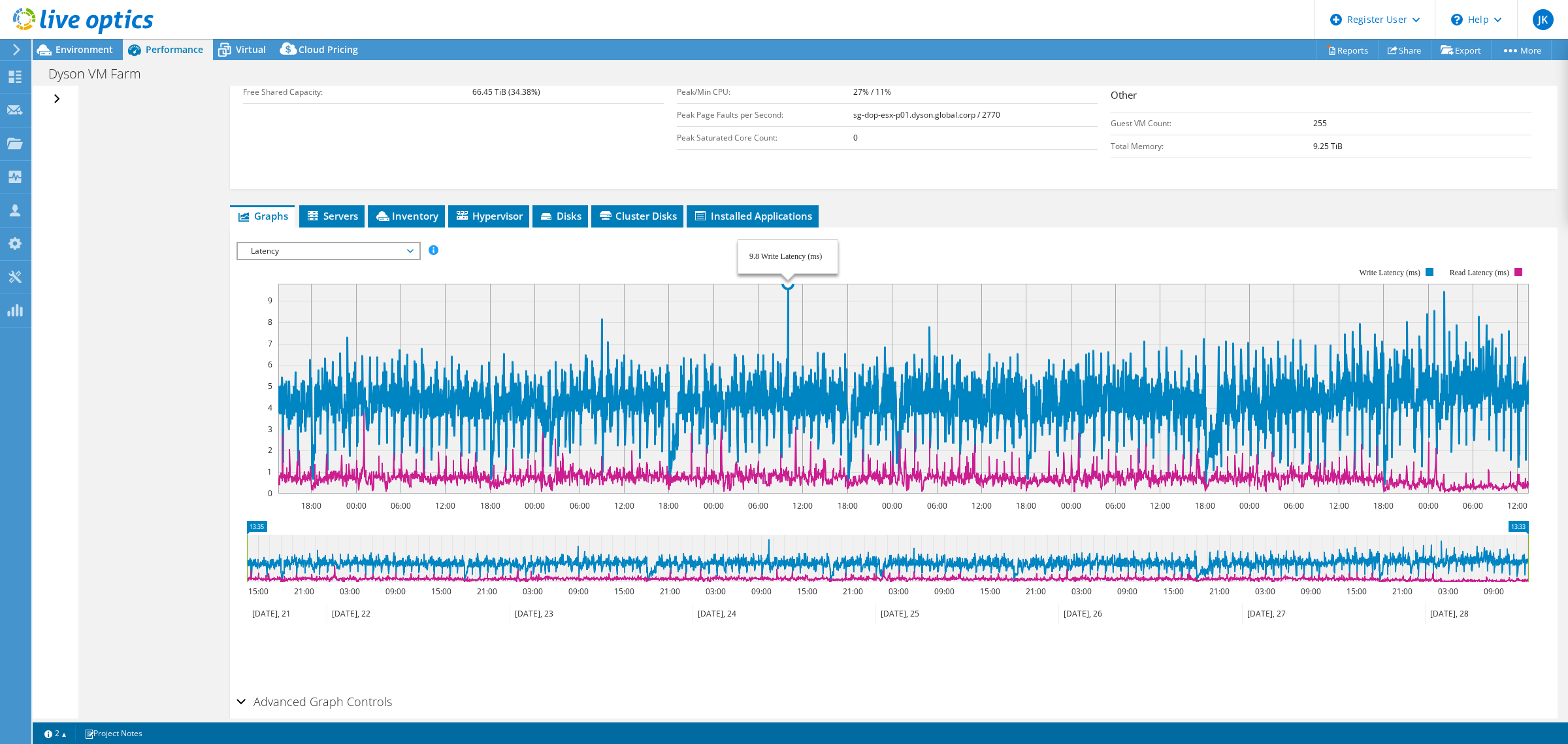
click at [788, 288] on icon at bounding box center [904, 384] width 1251 height 202
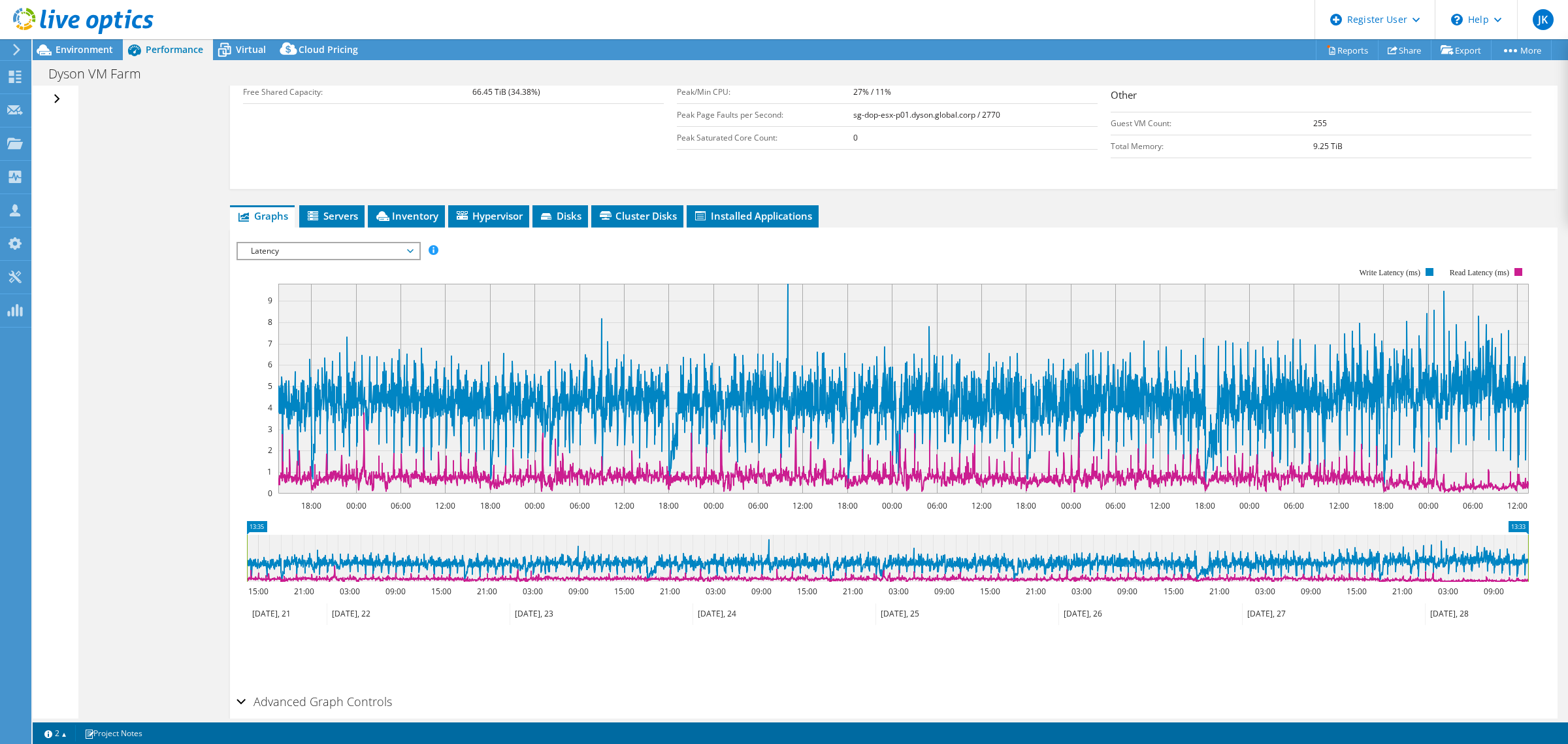
click at [53, 97] on div "Open All Close All Hide Excluded Nodes Project Tree Filter" at bounding box center [58, 99] width 19 height 28
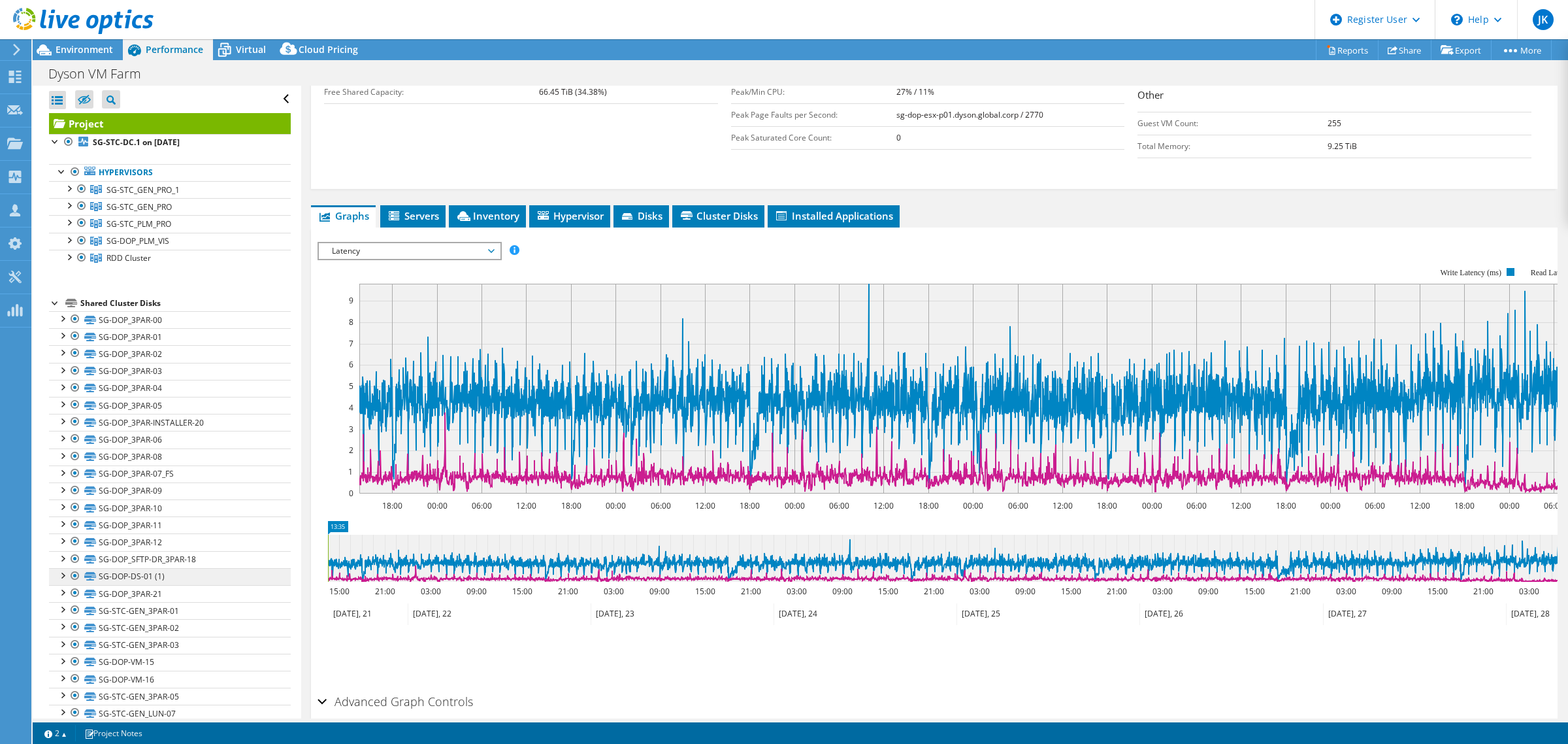
scroll to position [266, 0]
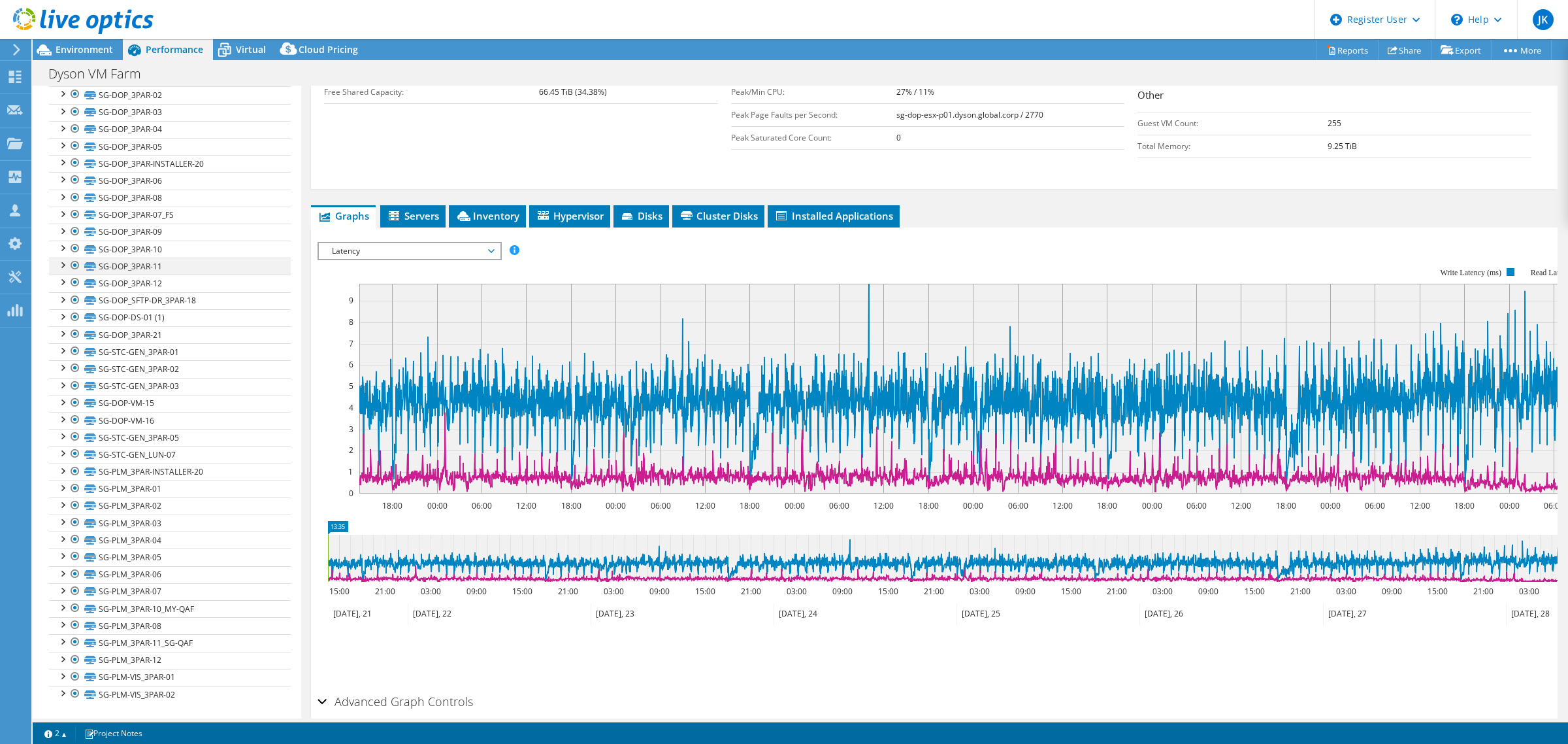
click at [60, 257] on div at bounding box center [62, 264] width 13 height 13
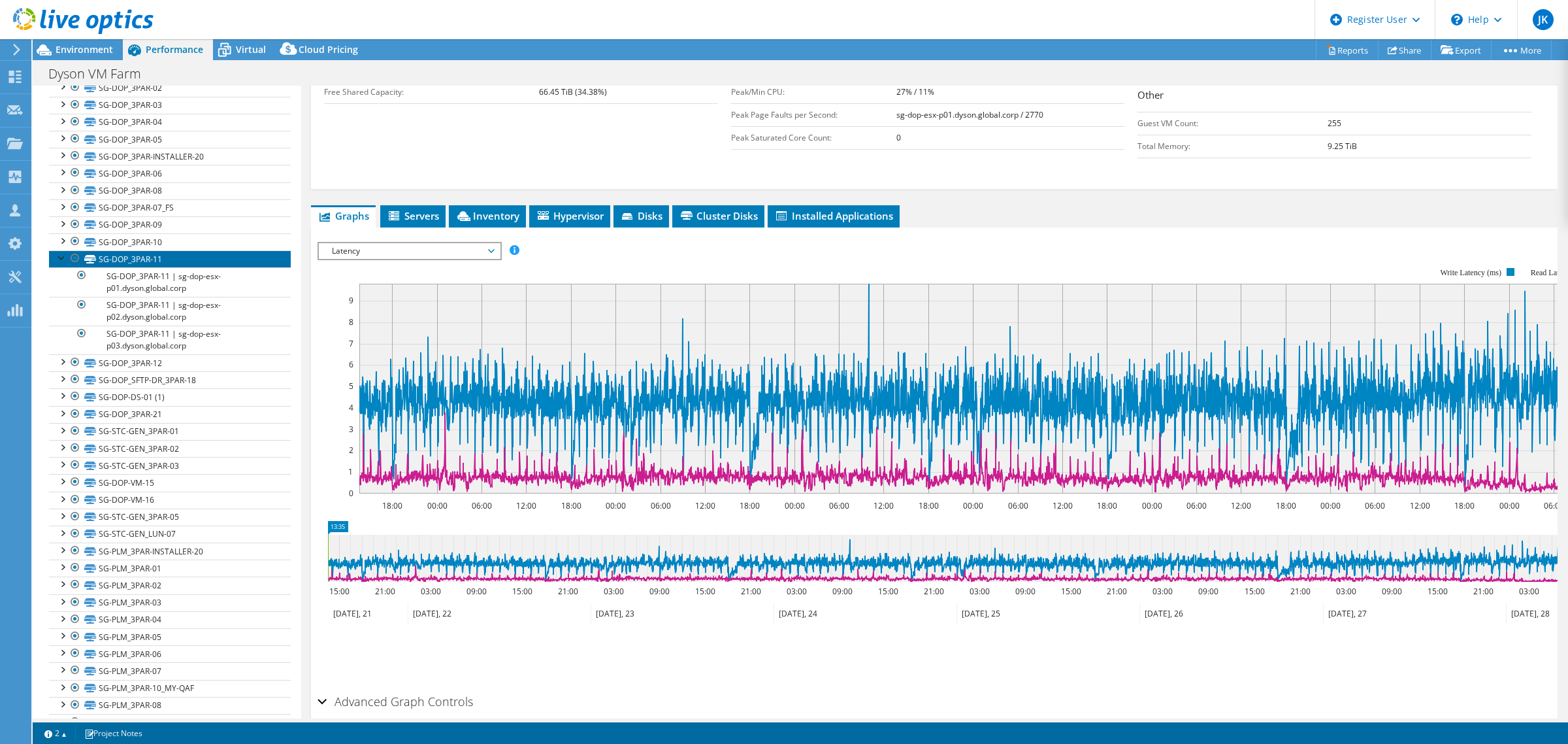
click at [154, 261] on link "SG-DOP_3PAR-11" at bounding box center [170, 258] width 242 height 17
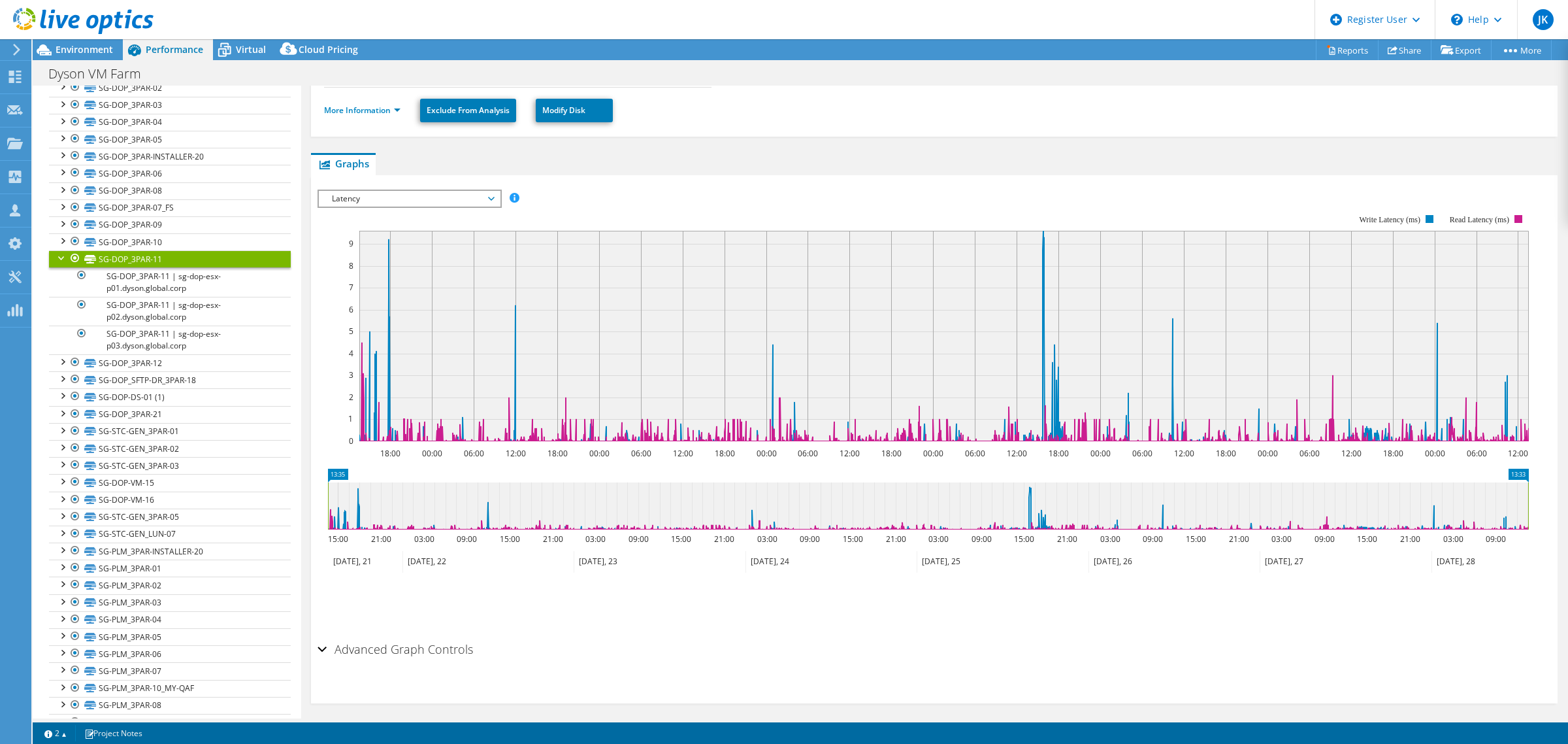
scroll to position [0, 0]
